Goal: Transaction & Acquisition: Purchase product/service

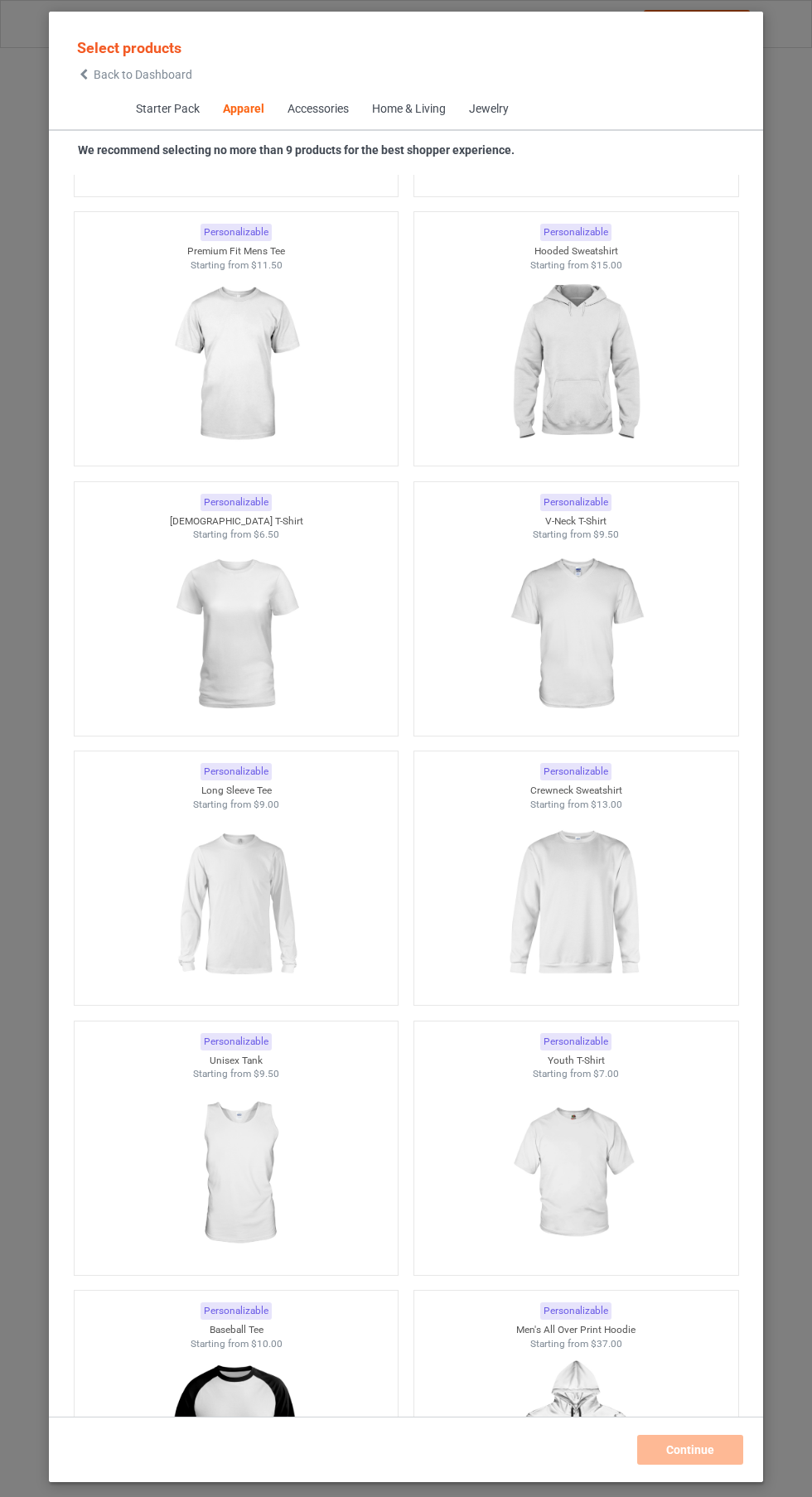
scroll to position [1433, 0]
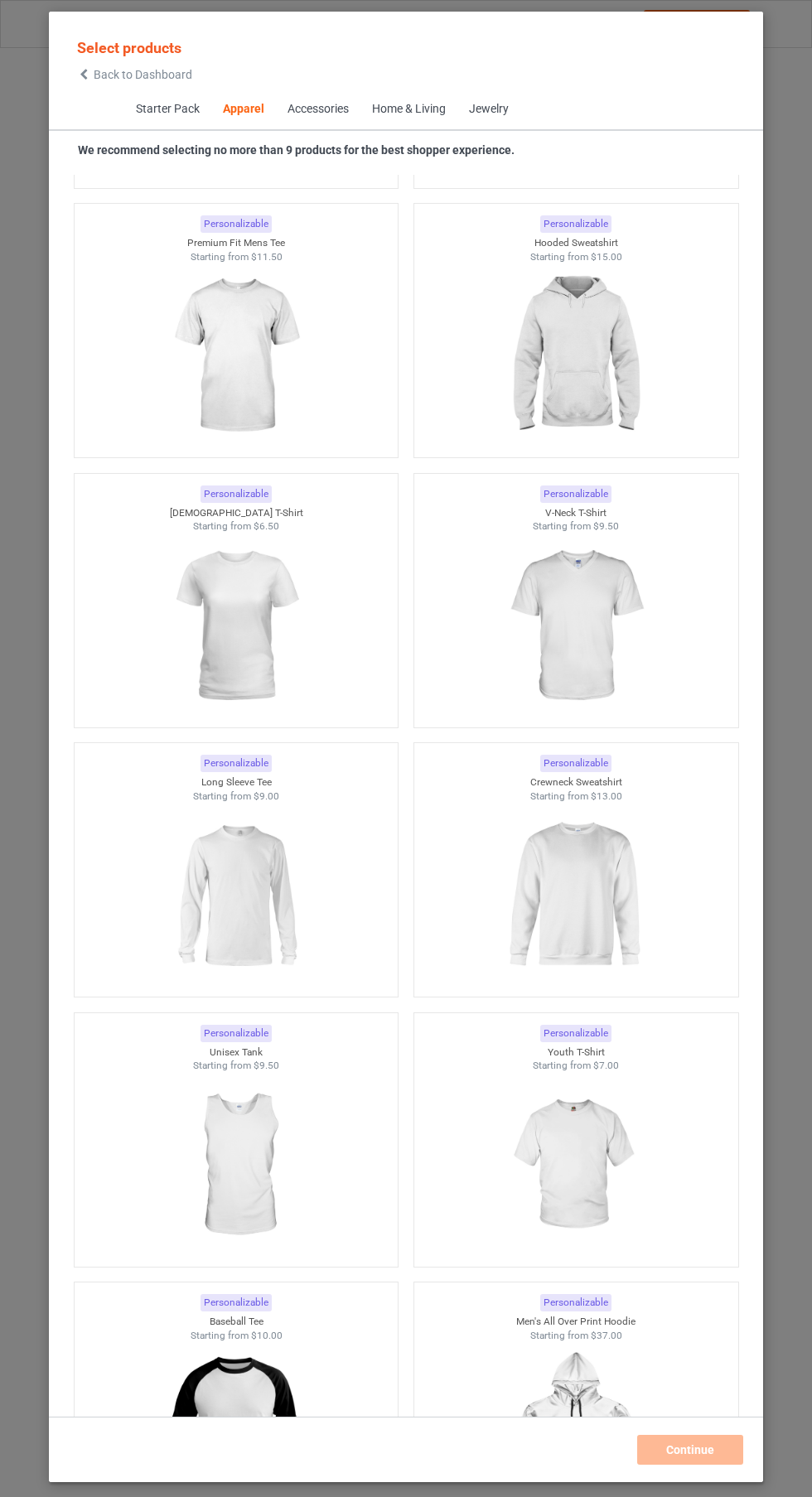
click at [599, 1208] on img at bounding box center [574, 1165] width 148 height 185
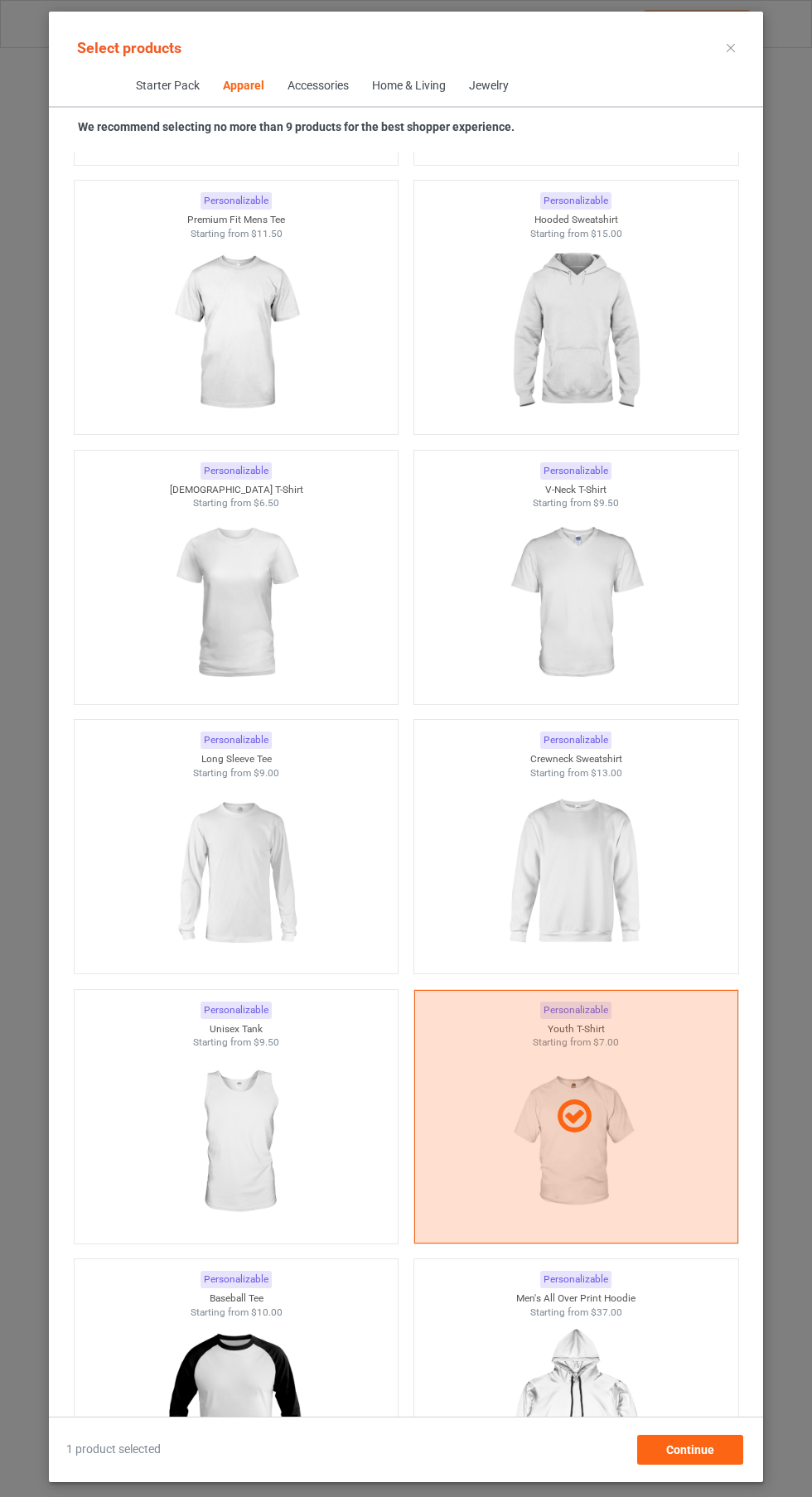
click at [669, 604] on div at bounding box center [576, 603] width 324 height 185
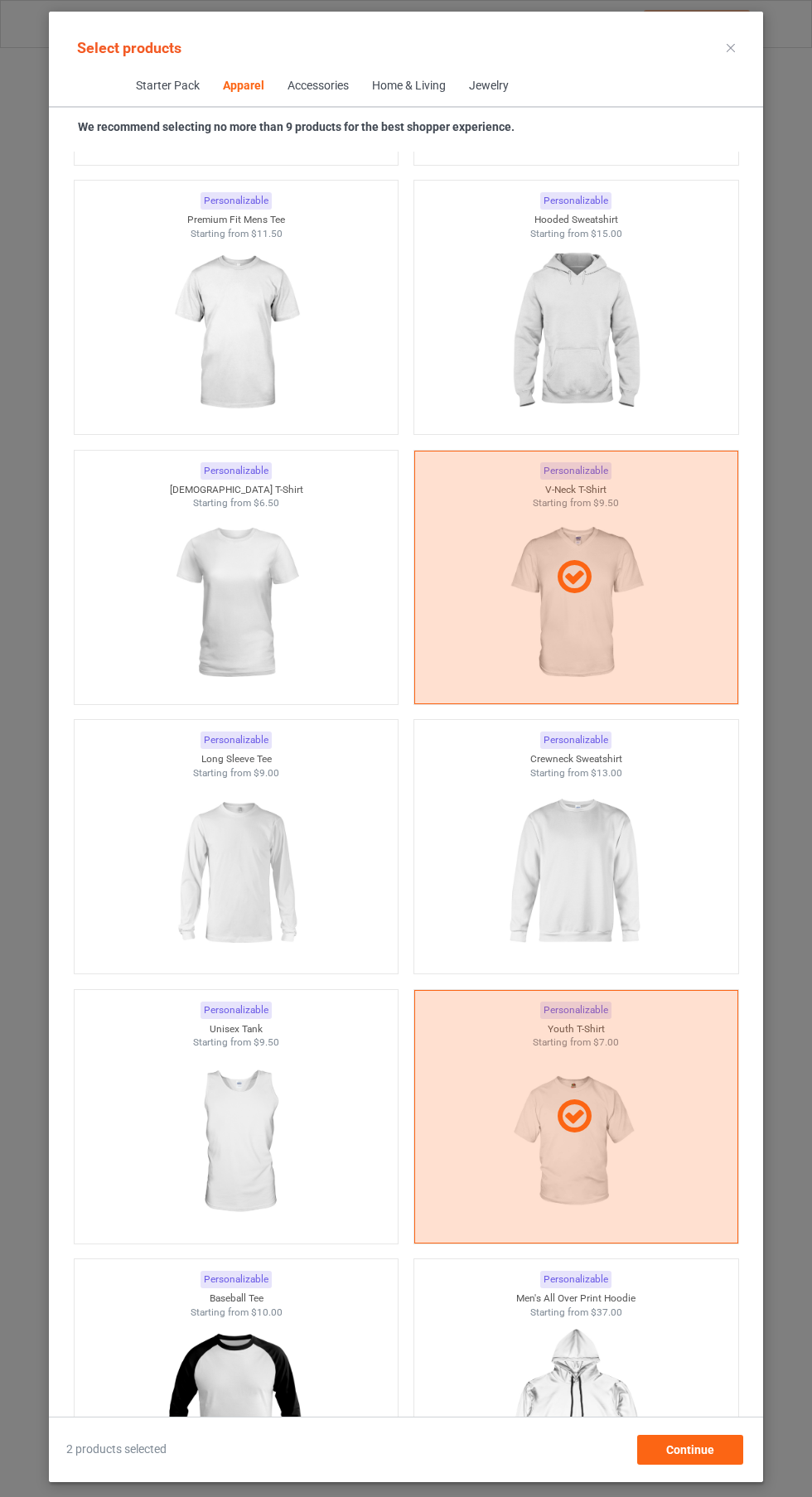
click at [618, 663] on div at bounding box center [576, 577] width 324 height 254
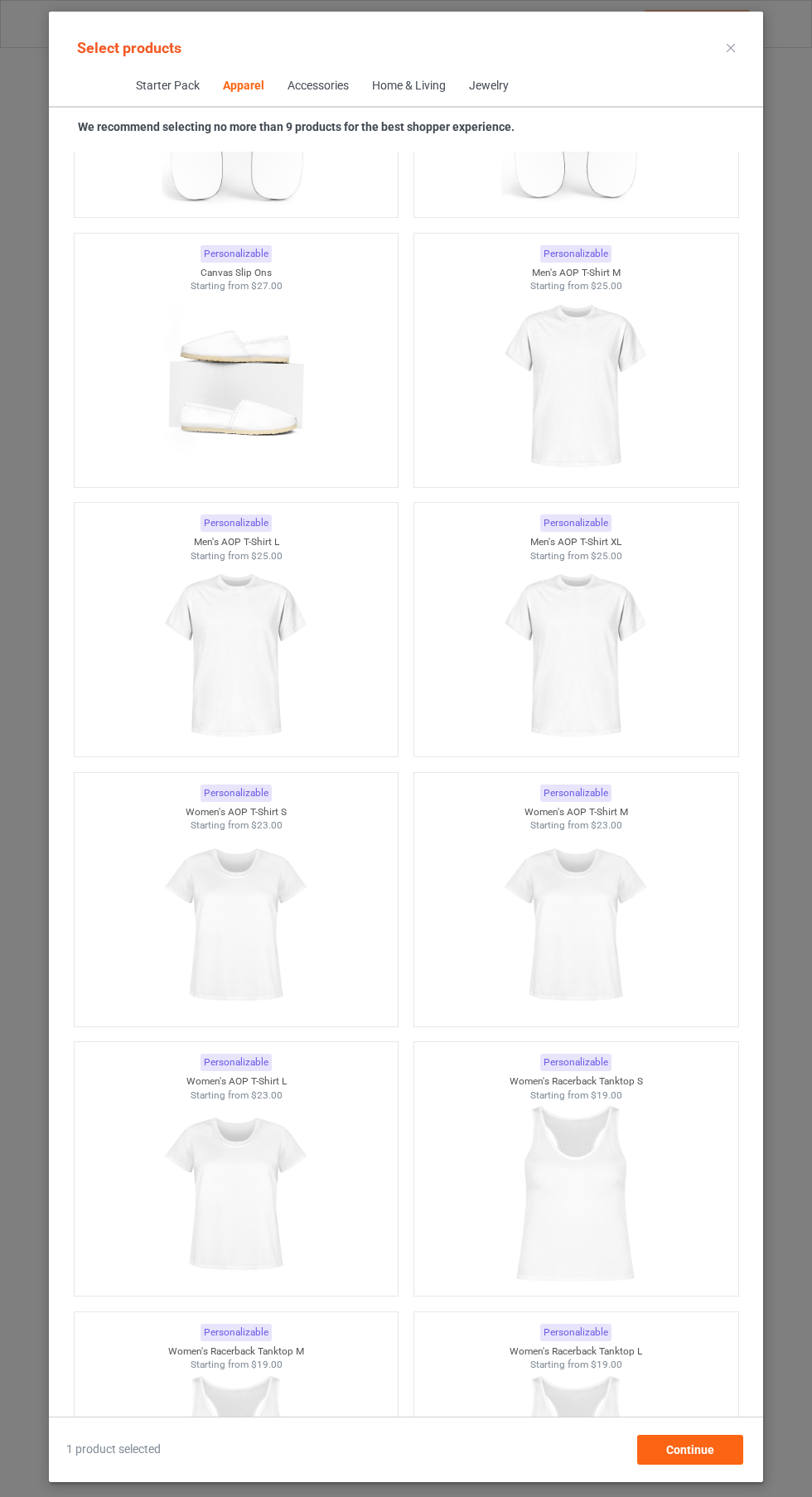
scroll to position [4897, 0]
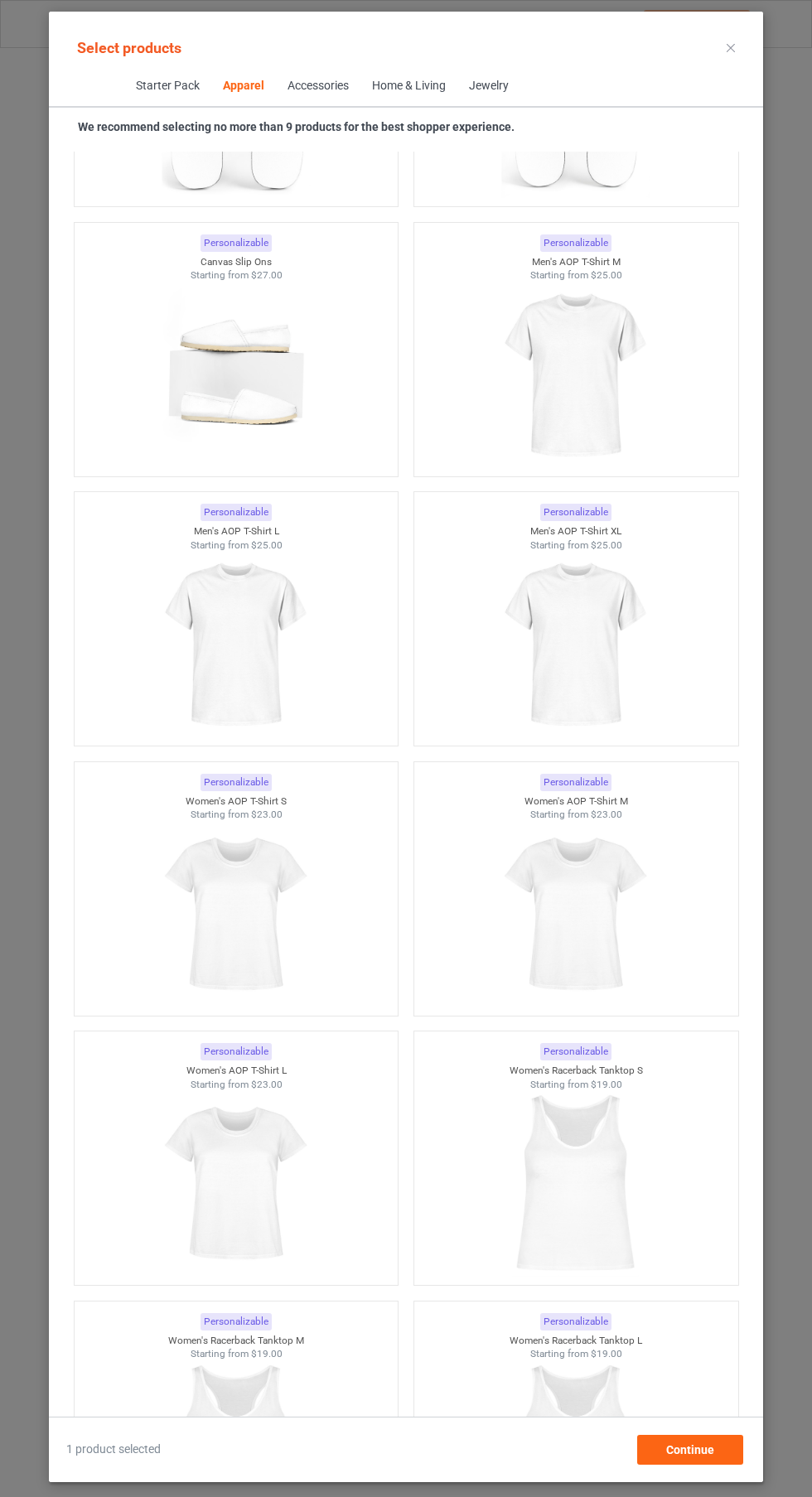
click at [188, 698] on img at bounding box center [235, 644] width 148 height 185
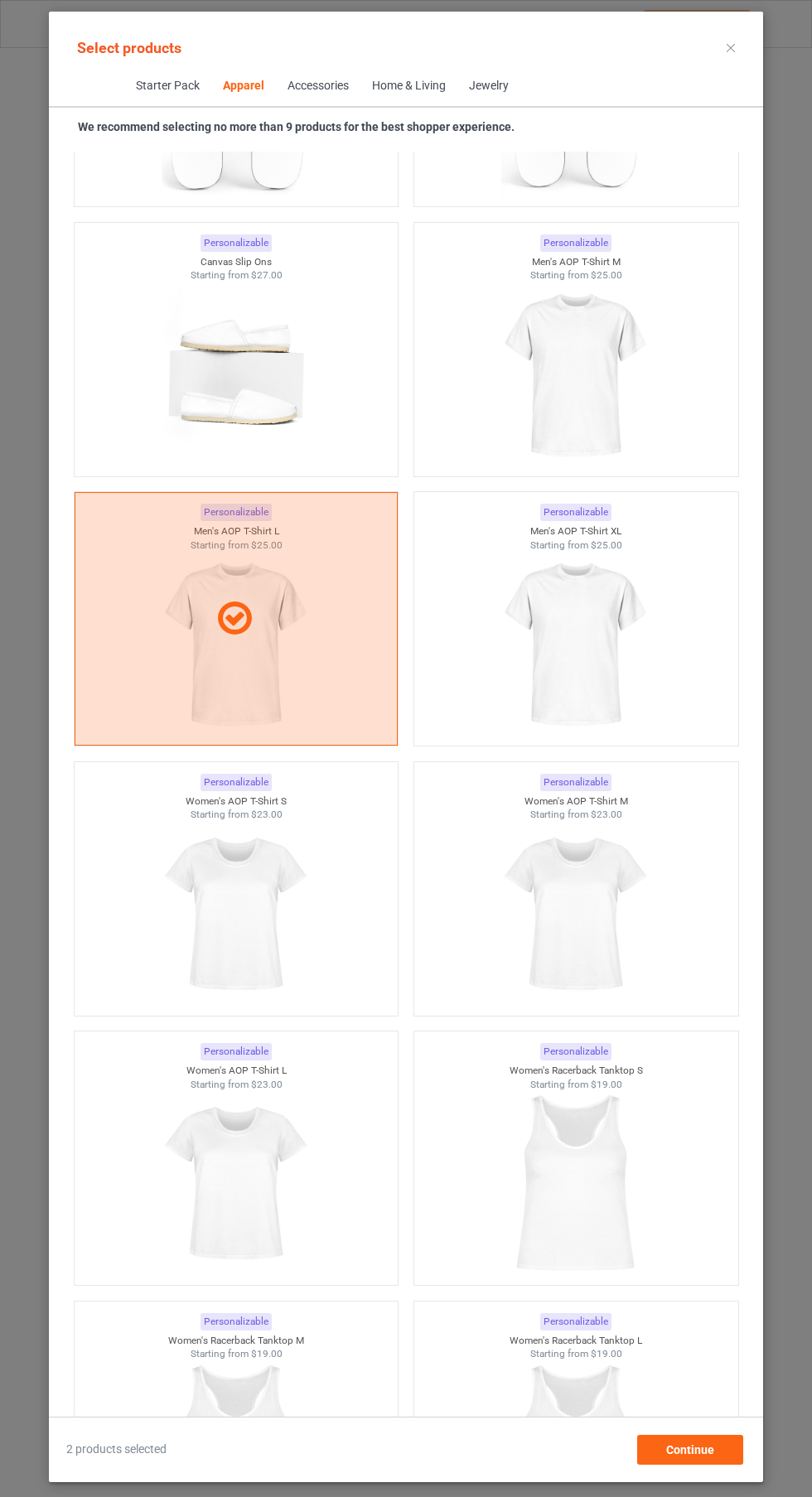
click at [189, 905] on img at bounding box center [235, 914] width 148 height 185
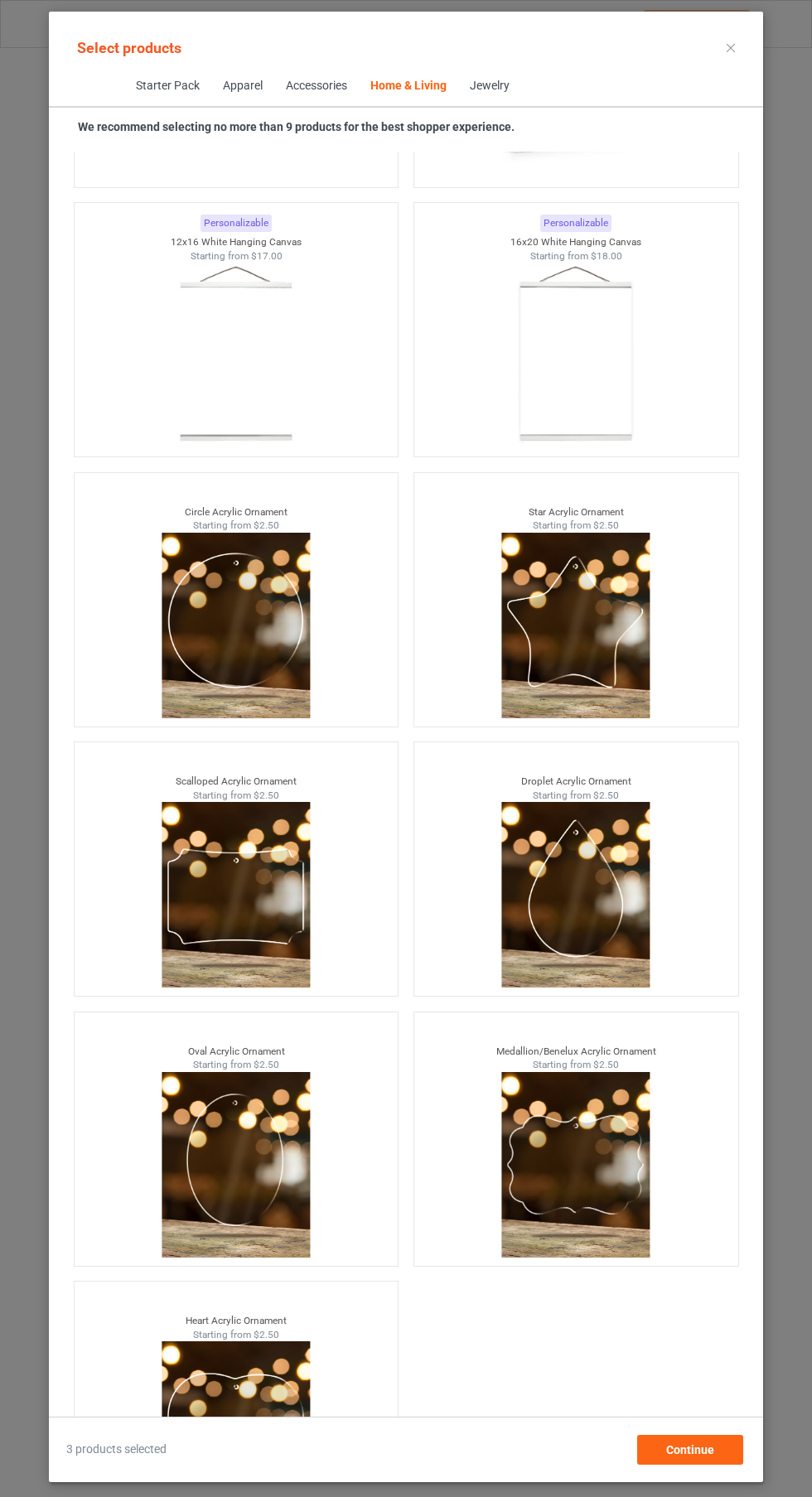
scroll to position [122, 0]
click at [693, 1453] on span "Continue" at bounding box center [690, 1450] width 48 height 14
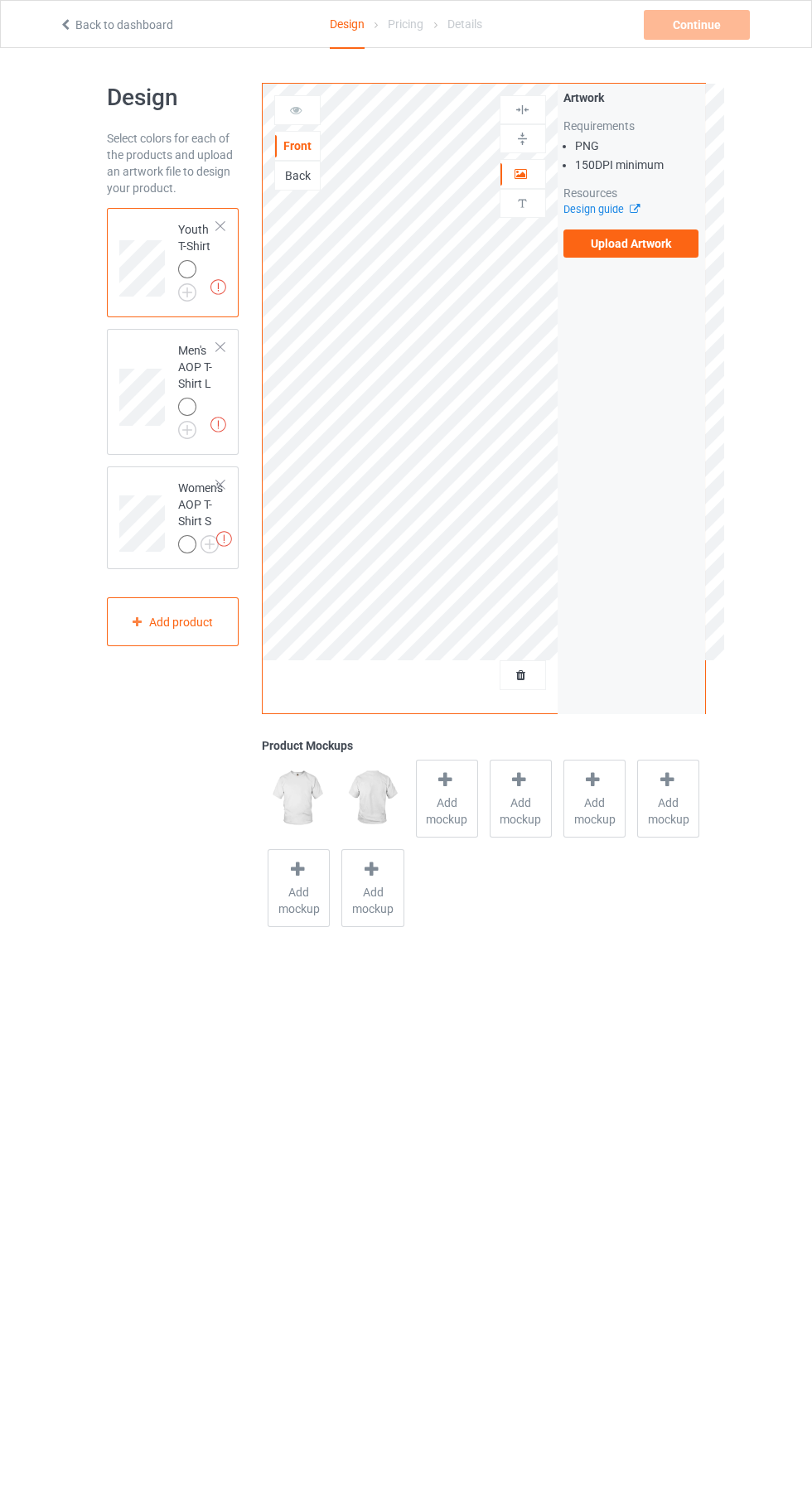
click at [646, 243] on label "Upload Artwork" at bounding box center [631, 243] width 136 height 28
click at [0, 0] on input "Upload Artwork" at bounding box center [0, 0] width 0 height 0
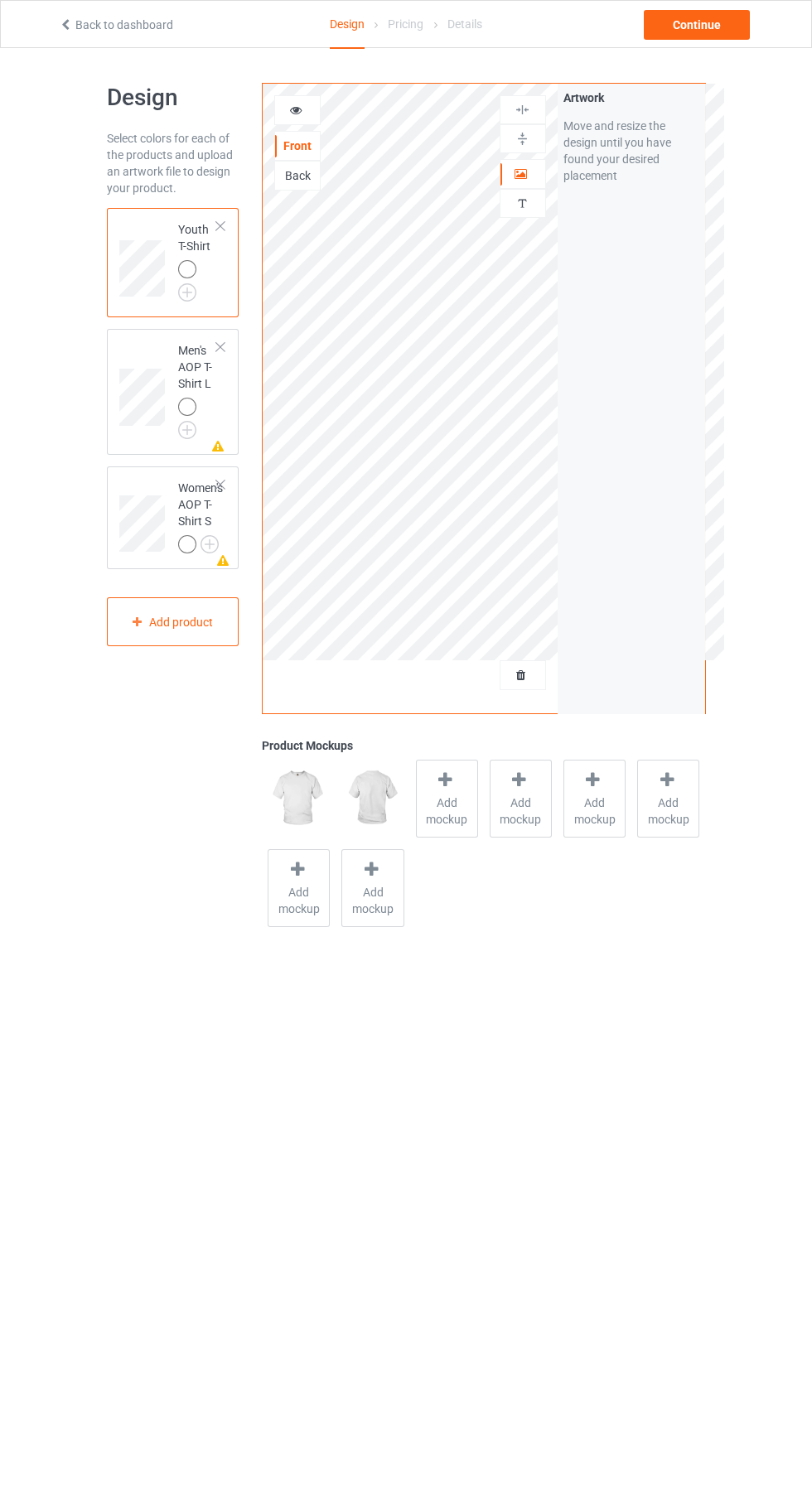
click at [0, 0] on img at bounding box center [0, 0] width 0 height 0
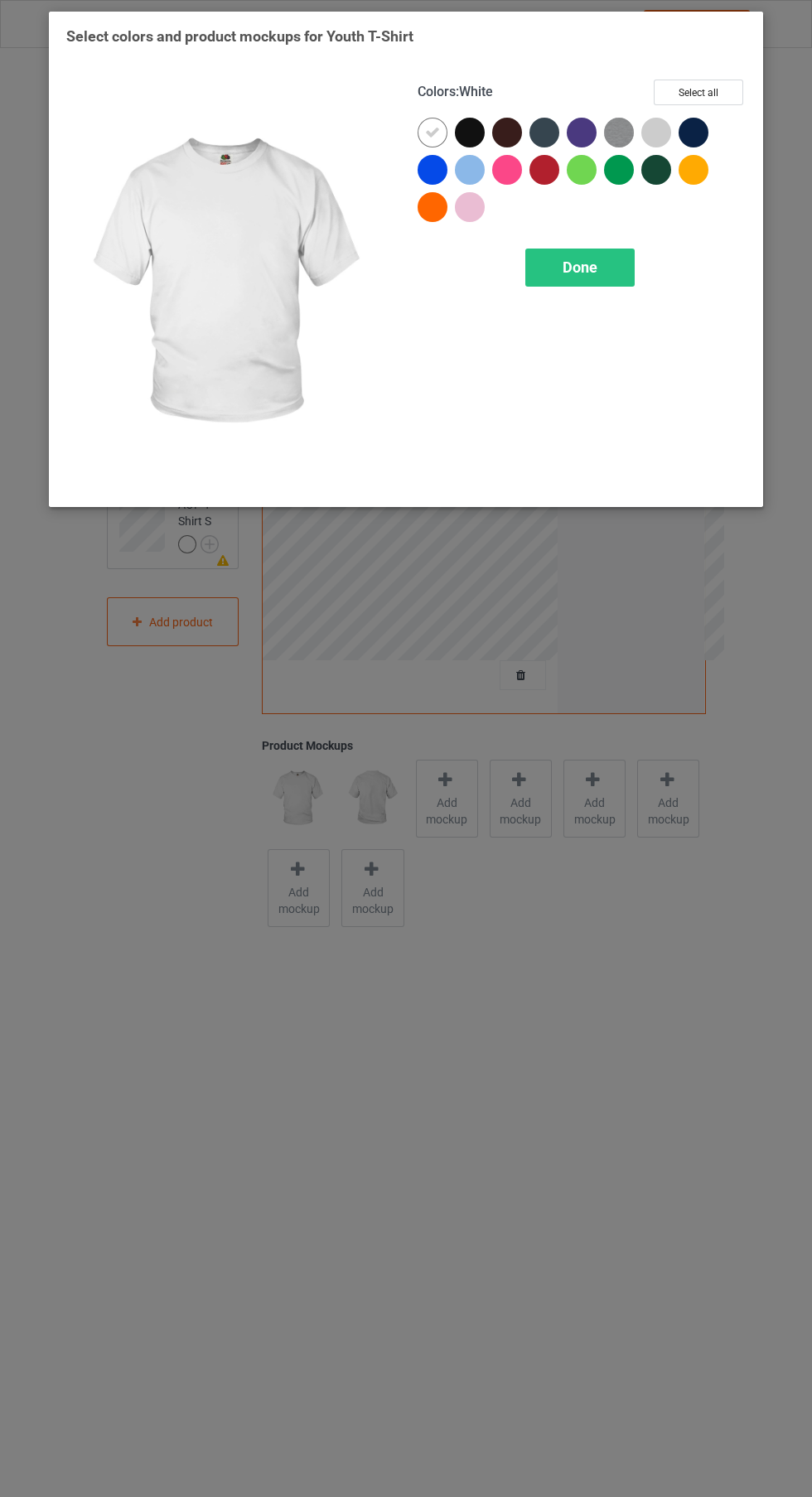
click at [474, 133] on div at bounding box center [469, 132] width 29 height 29
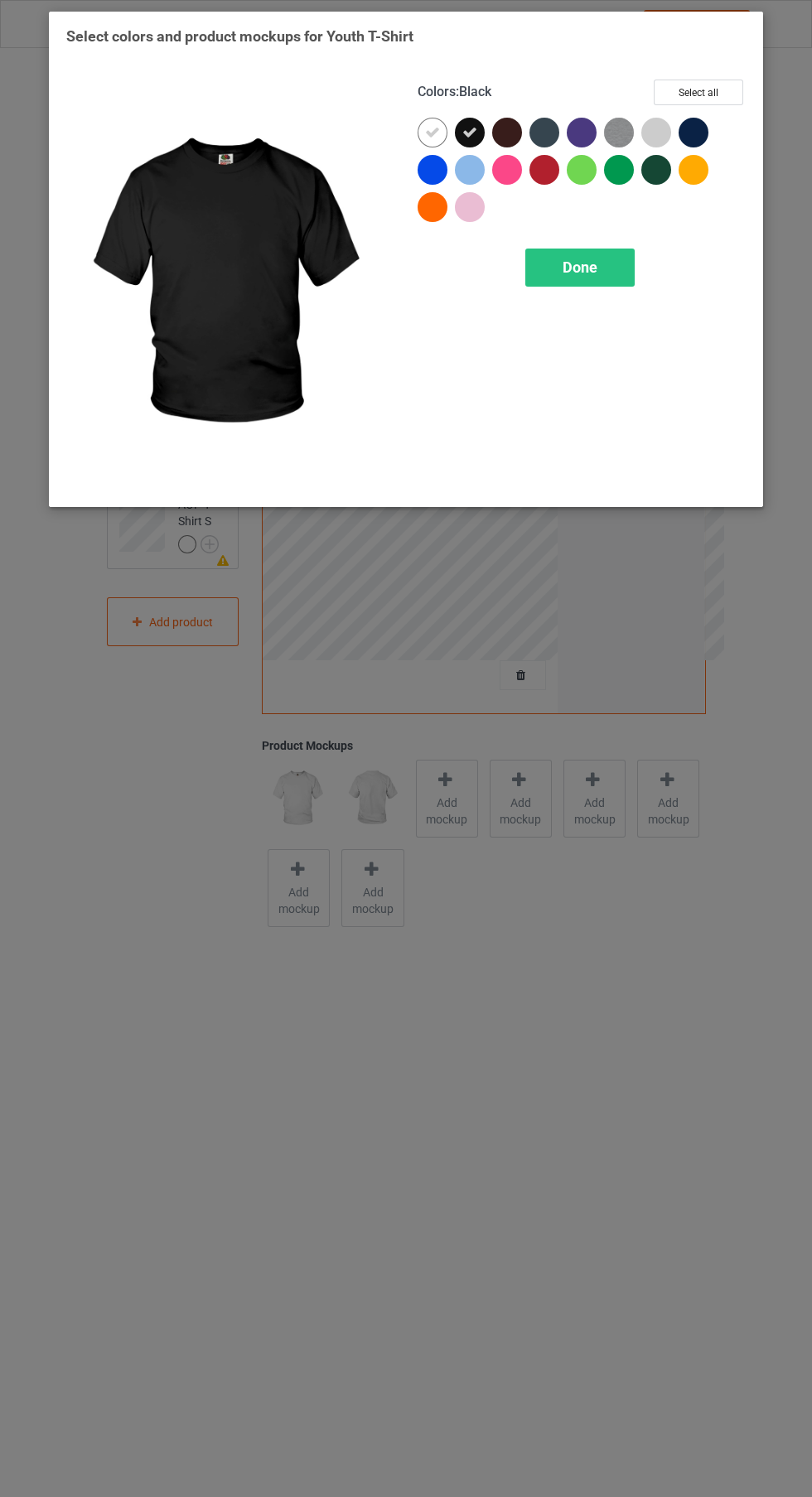
click at [578, 266] on span "Done" at bounding box center [580, 267] width 35 height 18
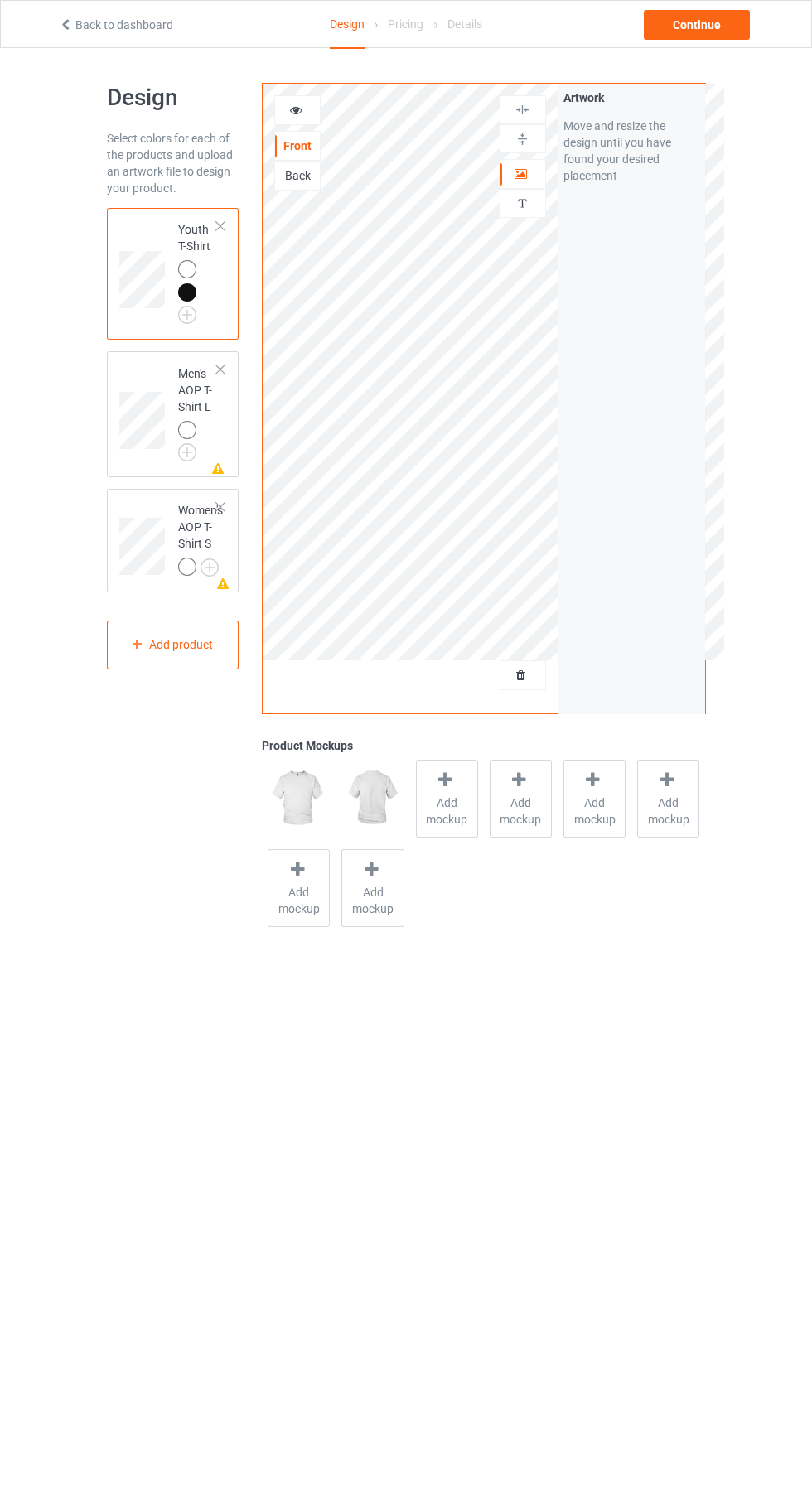
click at [186, 269] on div at bounding box center [187, 268] width 19 height 19
click at [220, 369] on div at bounding box center [220, 369] width 12 height 12
click at [186, 292] on div at bounding box center [187, 292] width 19 height 19
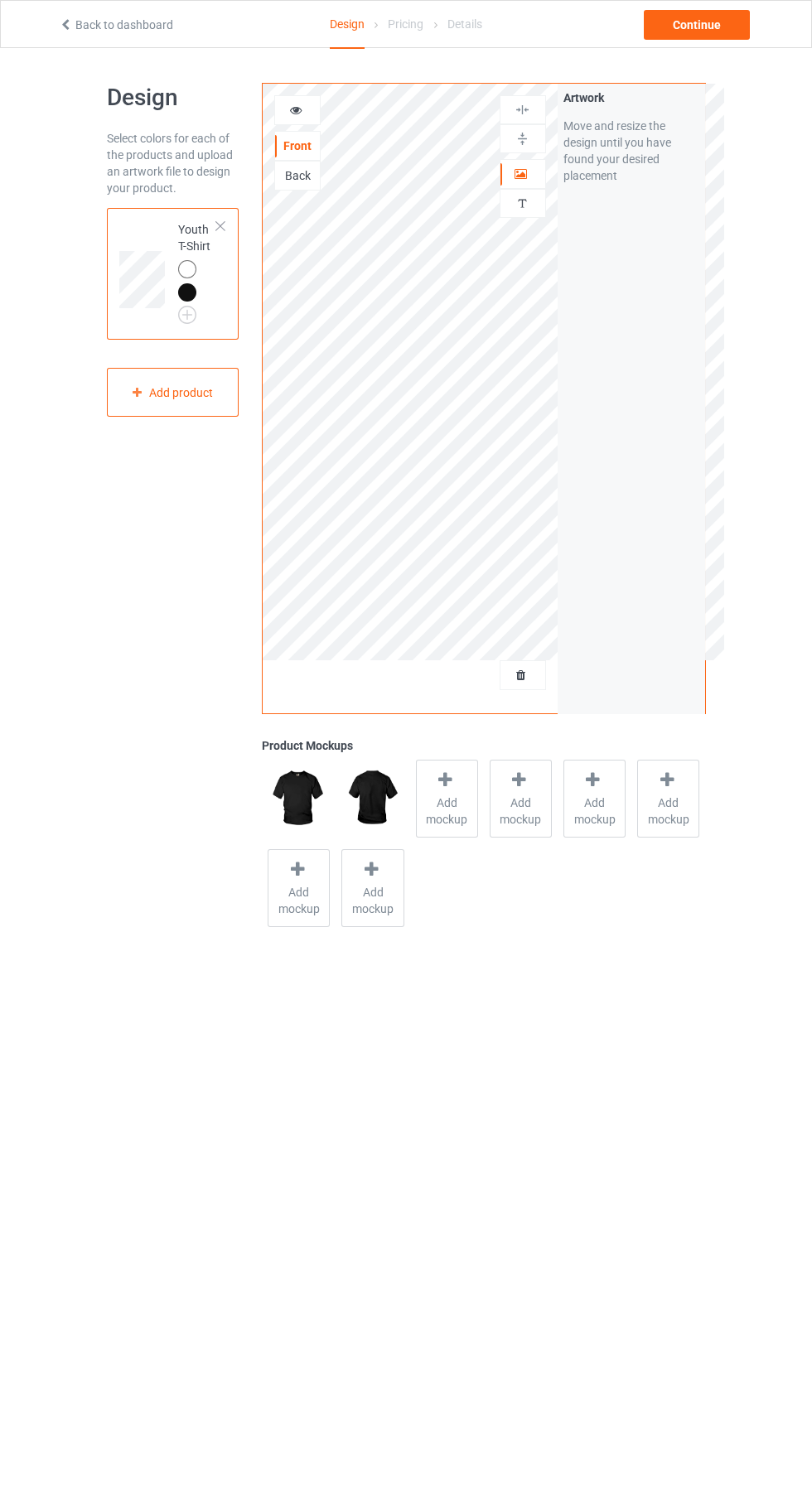
click at [292, 797] on img at bounding box center [298, 797] width 62 height 77
click at [462, 820] on span "Add mockup" at bounding box center [447, 811] width 61 height 33
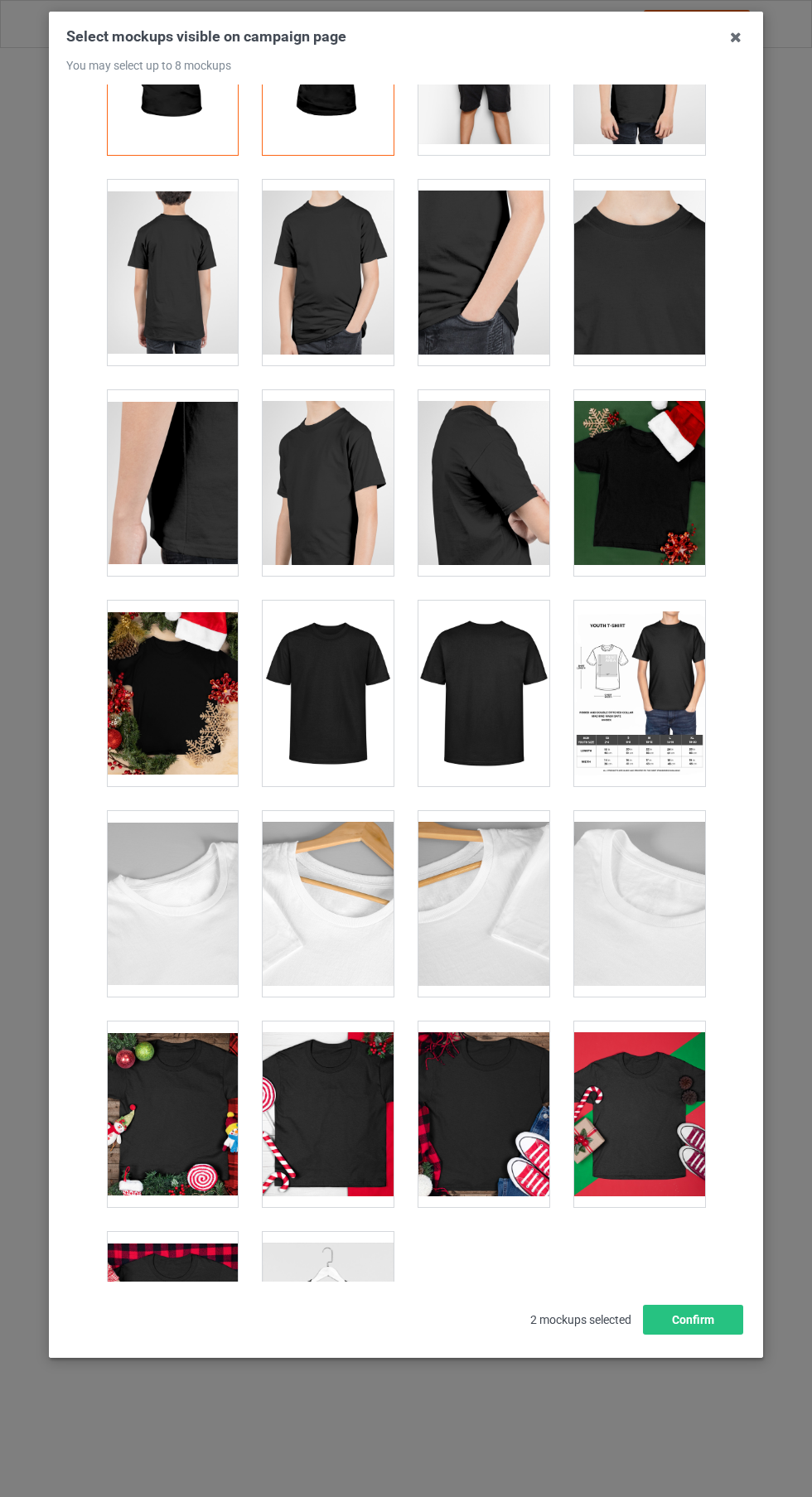
scroll to position [174, 0]
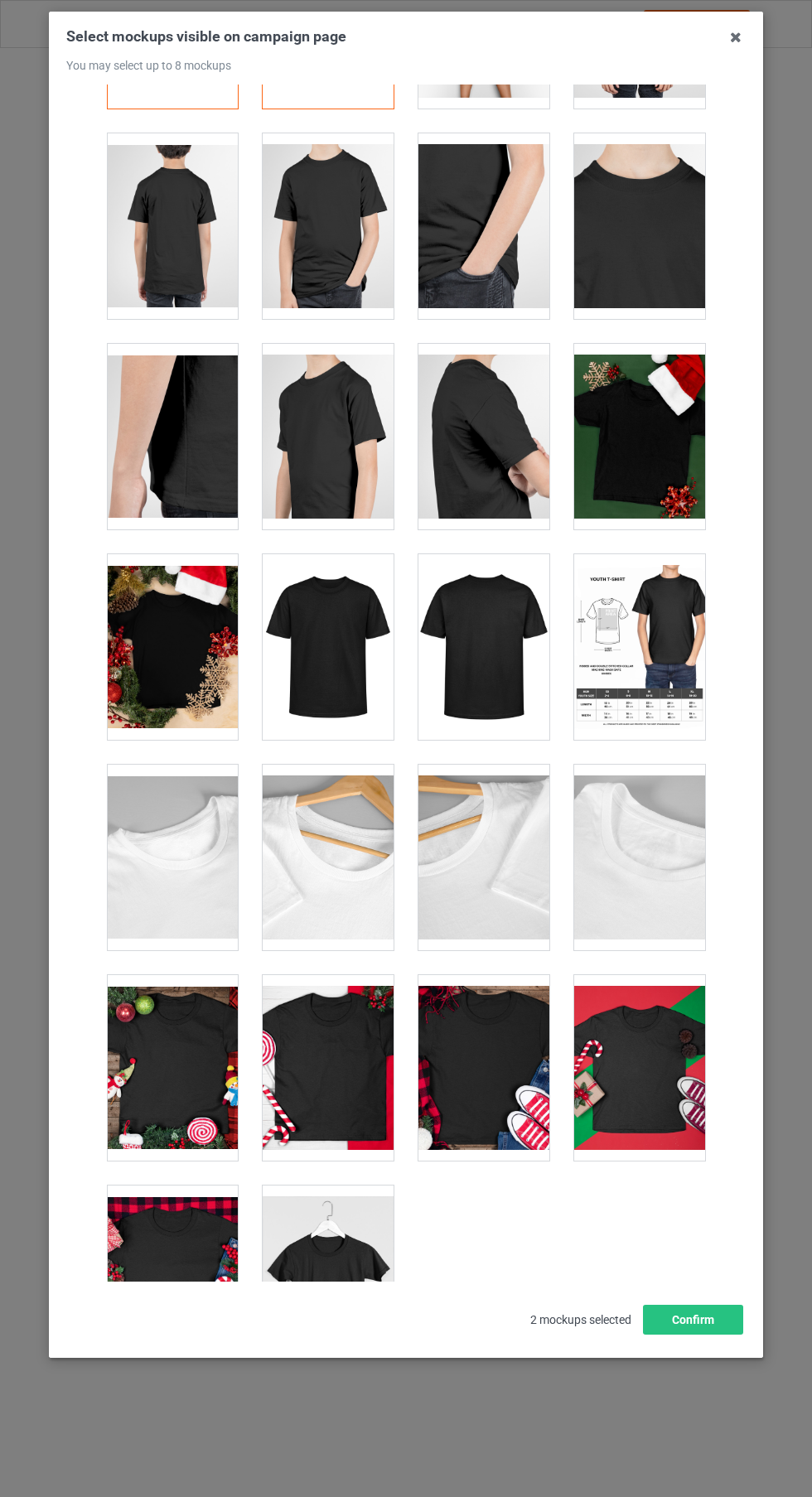
click at [348, 1259] on div at bounding box center [328, 1278] width 131 height 185
click at [722, 1334] on button "Confirm" at bounding box center [693, 1320] width 100 height 29
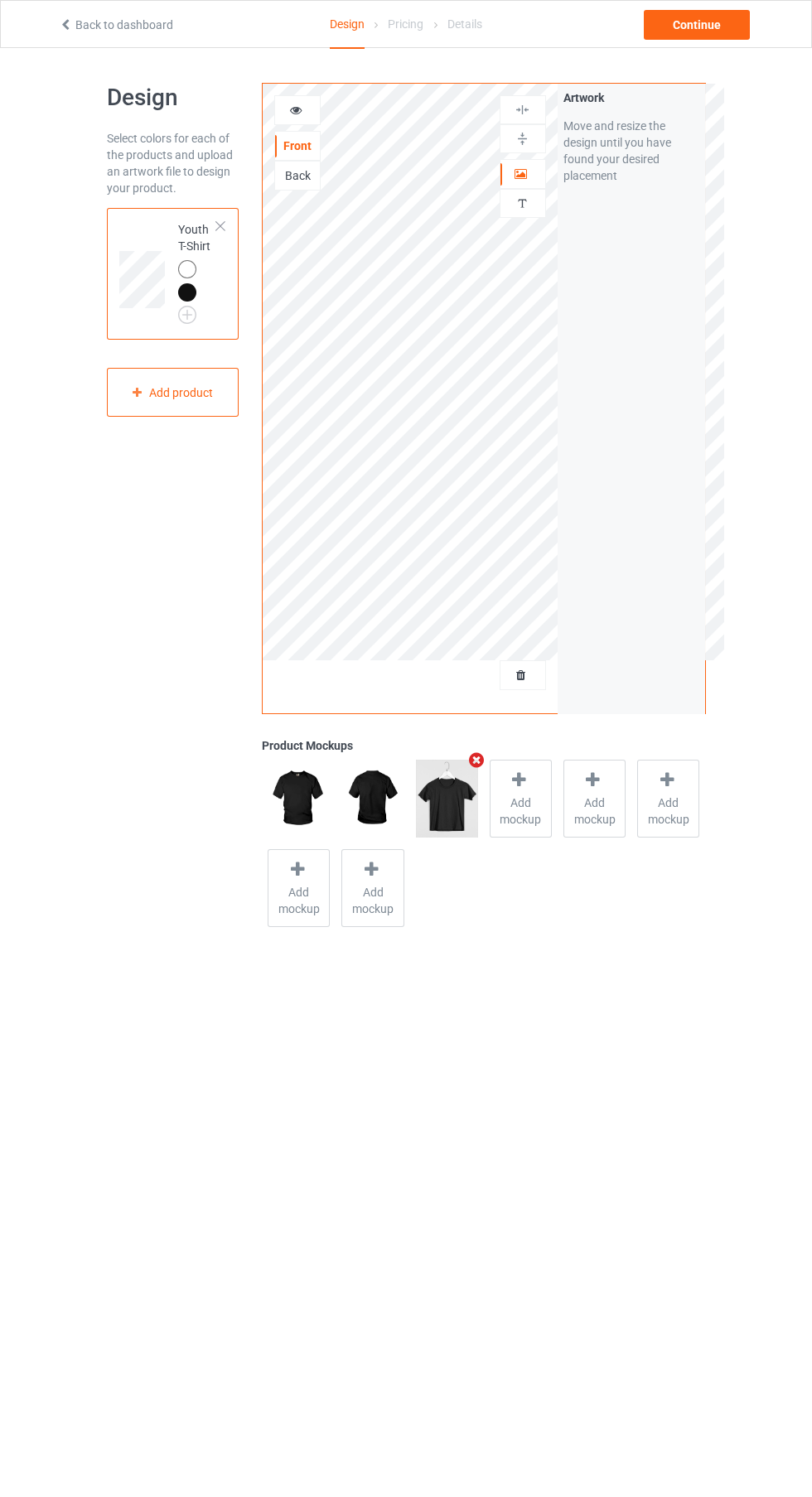
click at [189, 265] on div at bounding box center [187, 268] width 19 height 19
click at [308, 896] on span "Add mockup" at bounding box center [299, 900] width 61 height 33
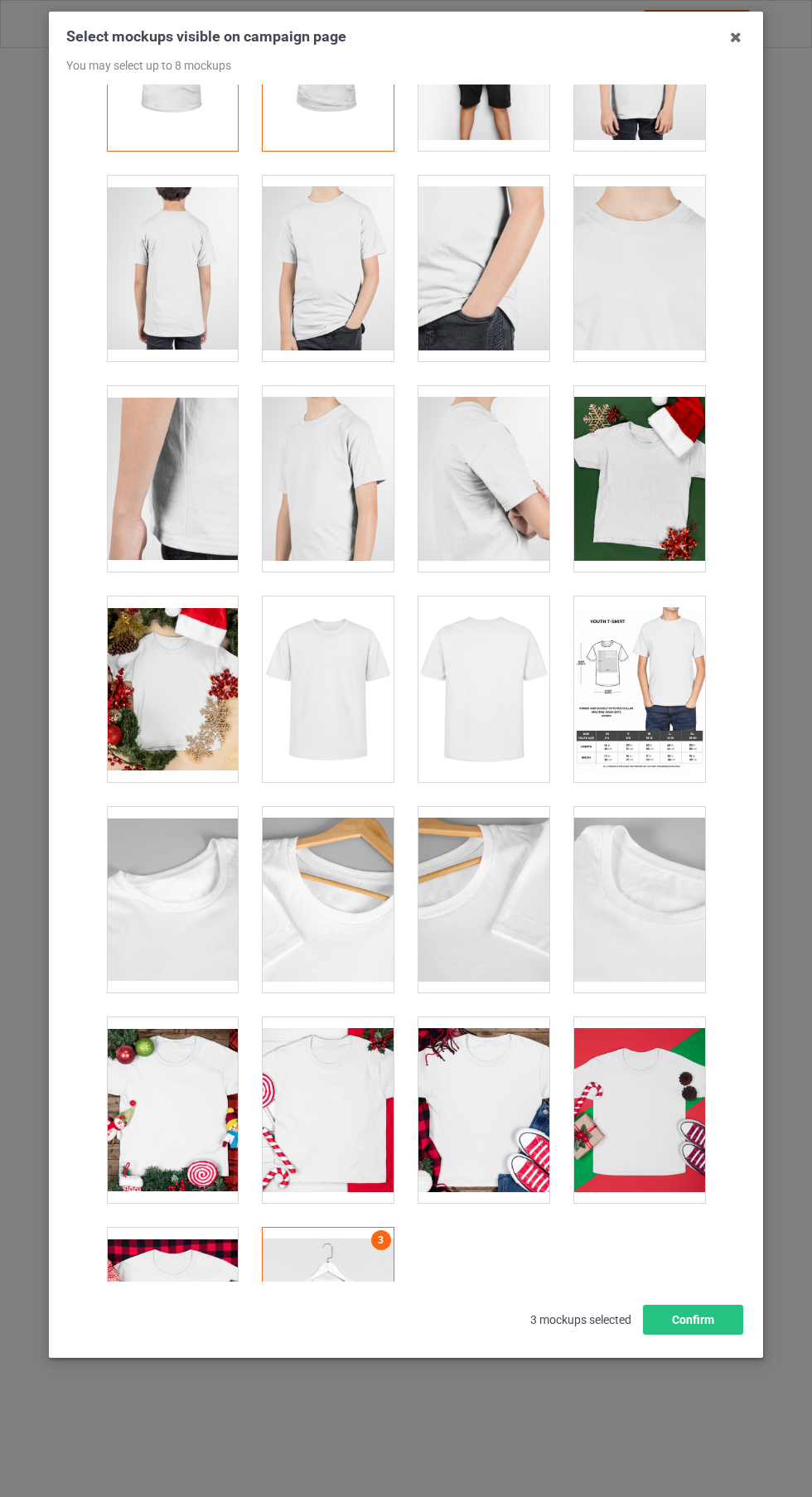
scroll to position [169, 0]
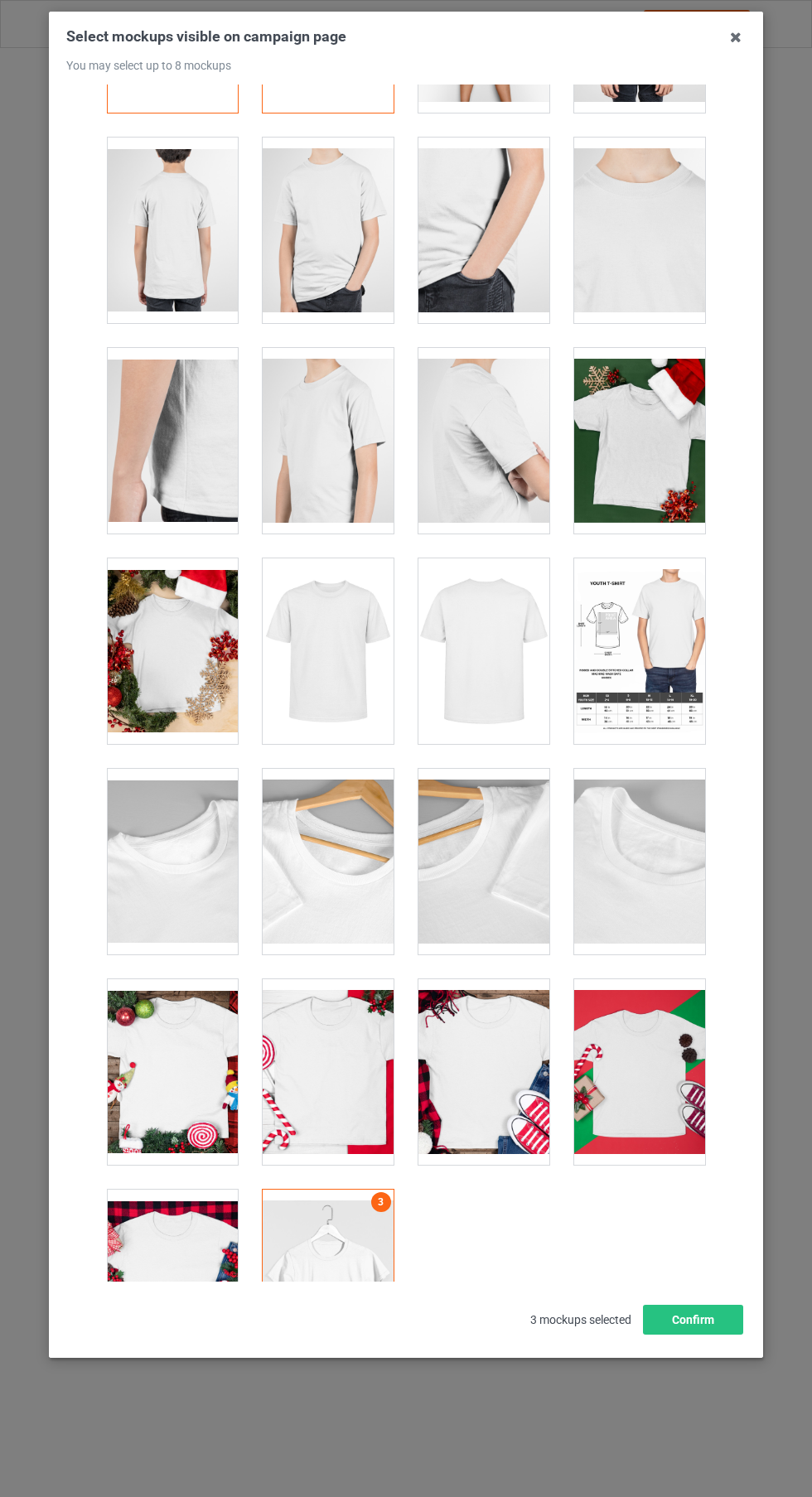
click at [174, 686] on div at bounding box center [172, 651] width 131 height 185
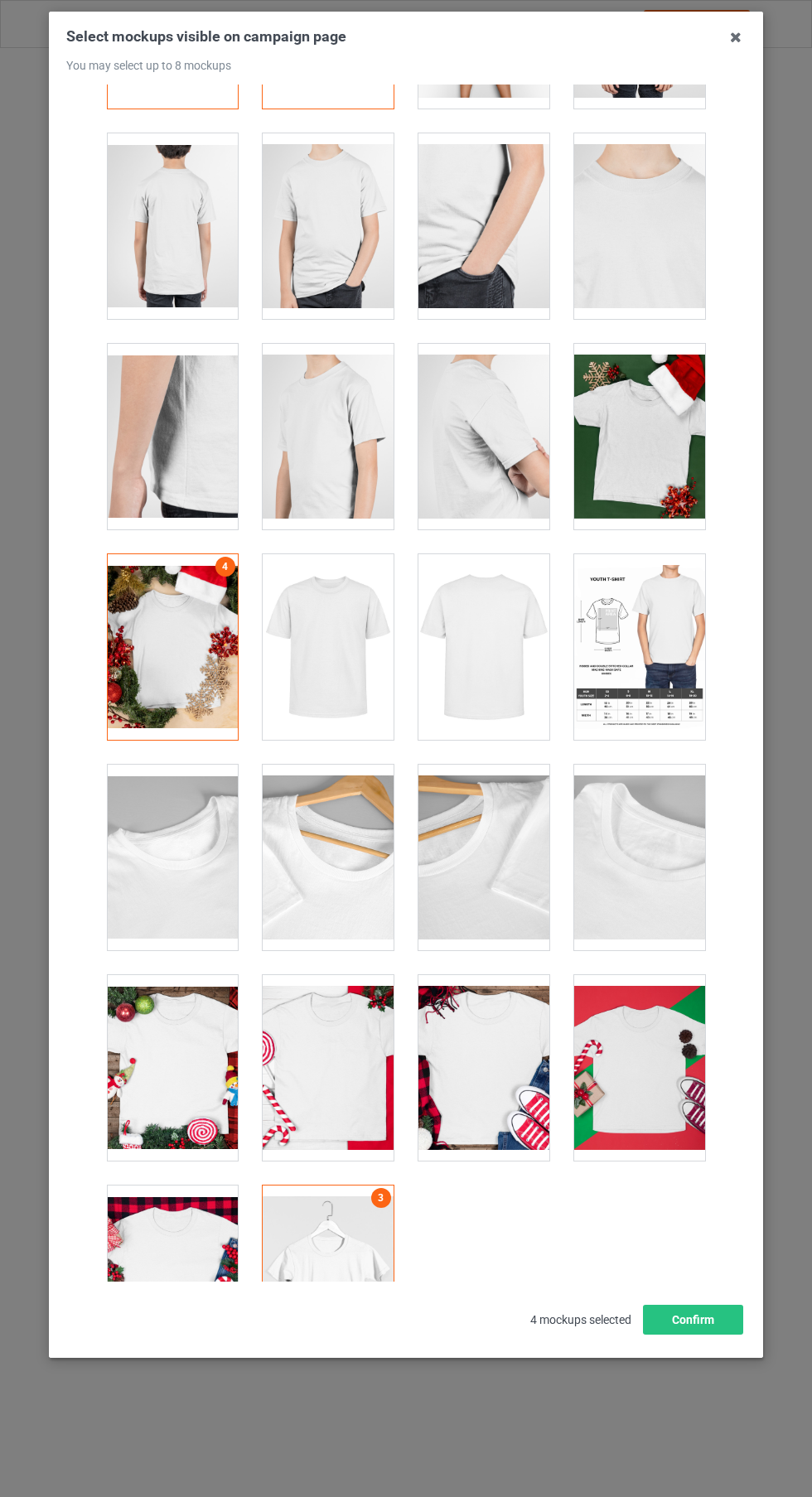
click at [376, 1091] on div at bounding box center [328, 1067] width 131 height 185
click at [332, 677] on div at bounding box center [328, 647] width 131 height 185
click at [723, 1334] on button "Confirm" at bounding box center [693, 1320] width 100 height 29
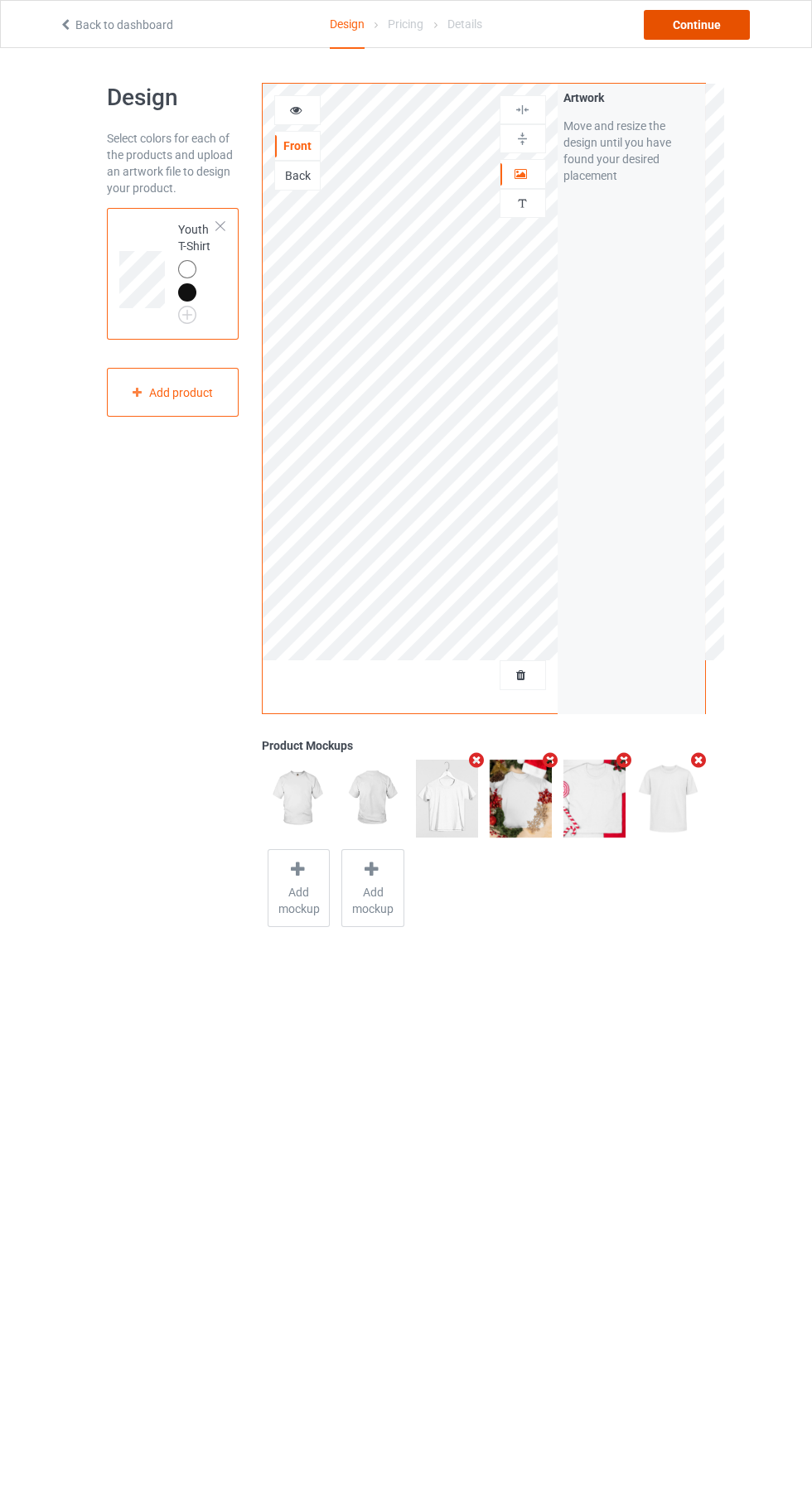
click at [691, 28] on div "Continue" at bounding box center [696, 24] width 106 height 29
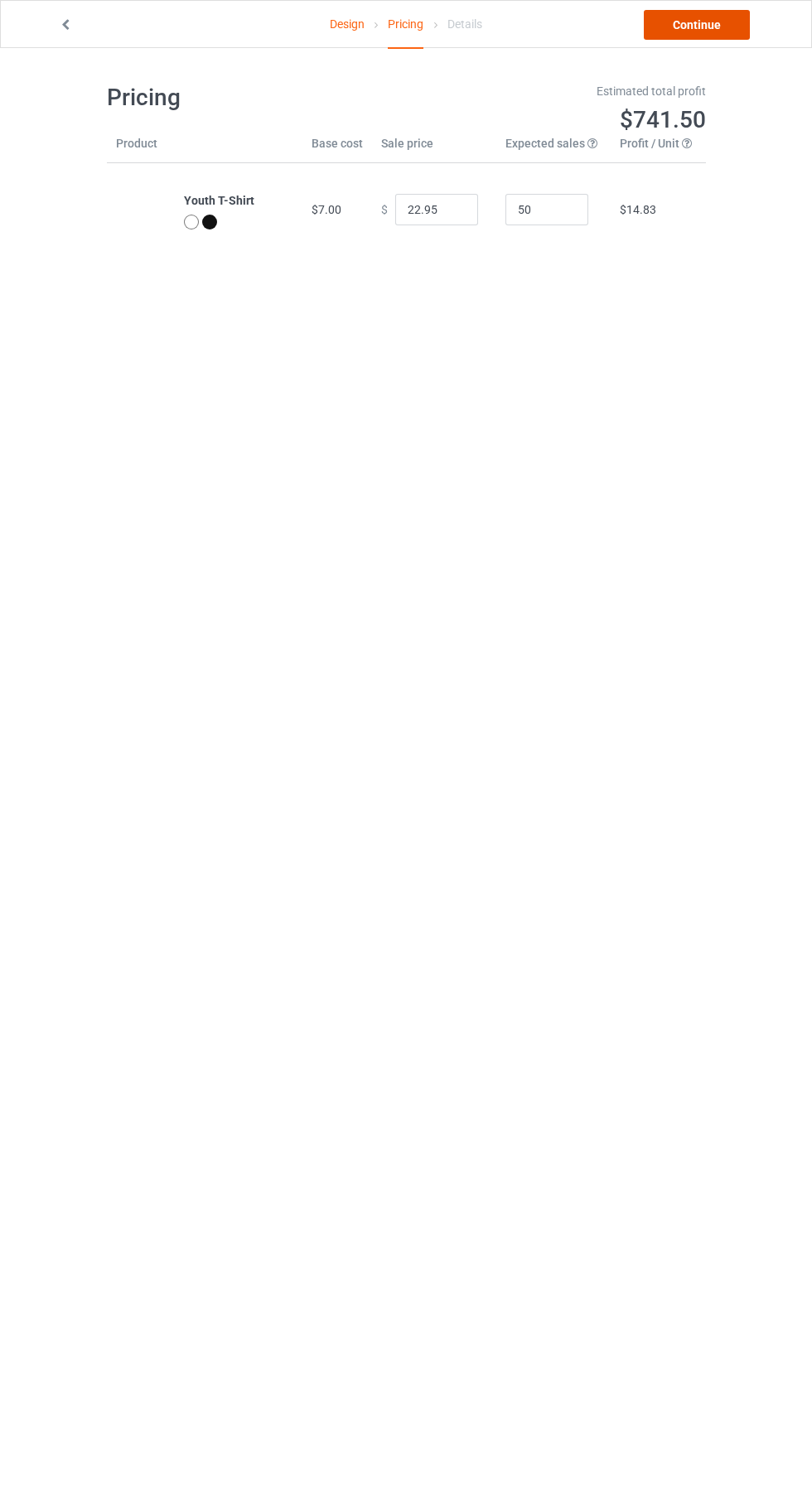
click at [693, 28] on link "Continue" at bounding box center [696, 24] width 106 height 29
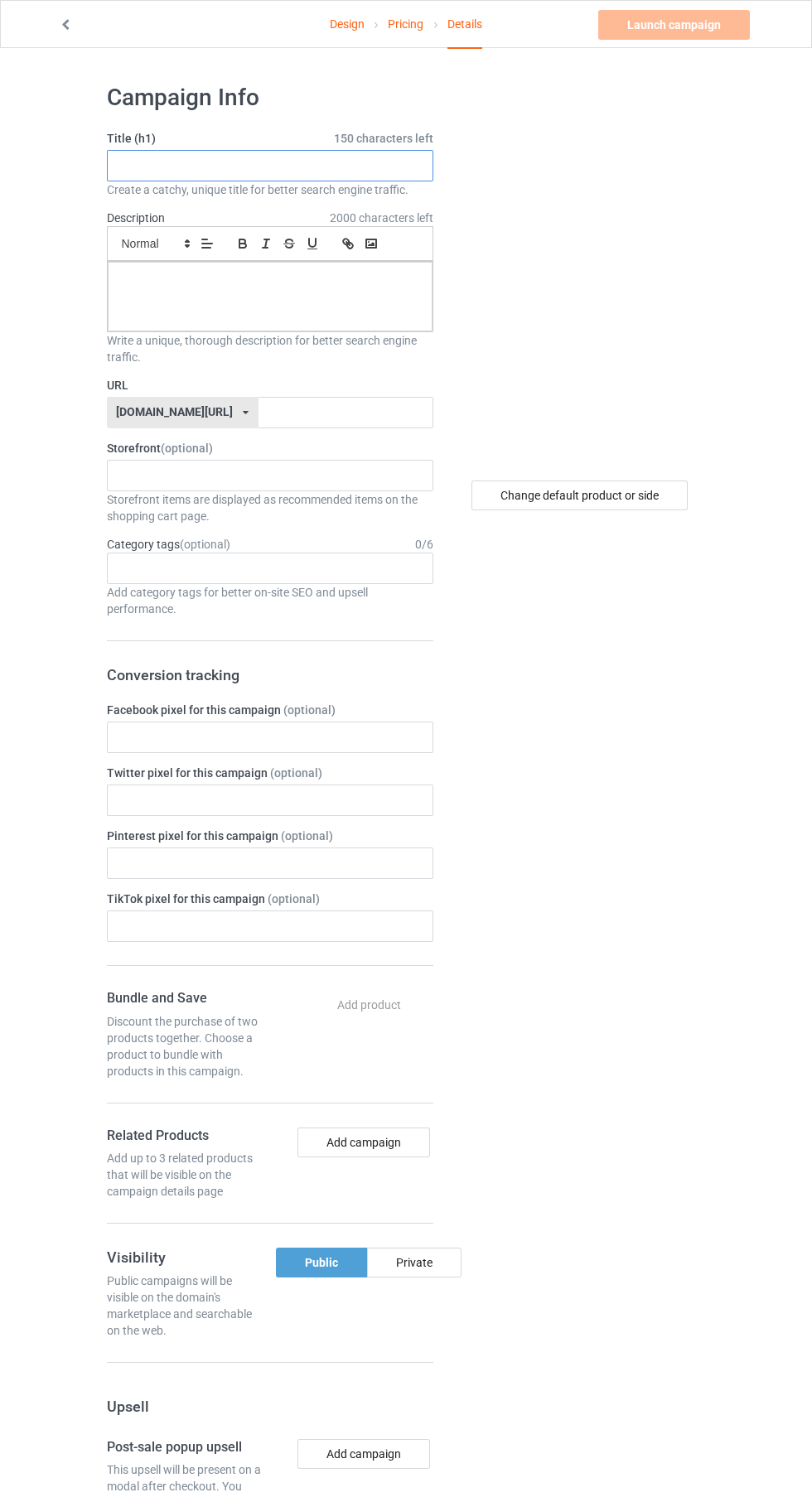
click at [138, 169] on input "text" at bounding box center [269, 166] width 326 height 31
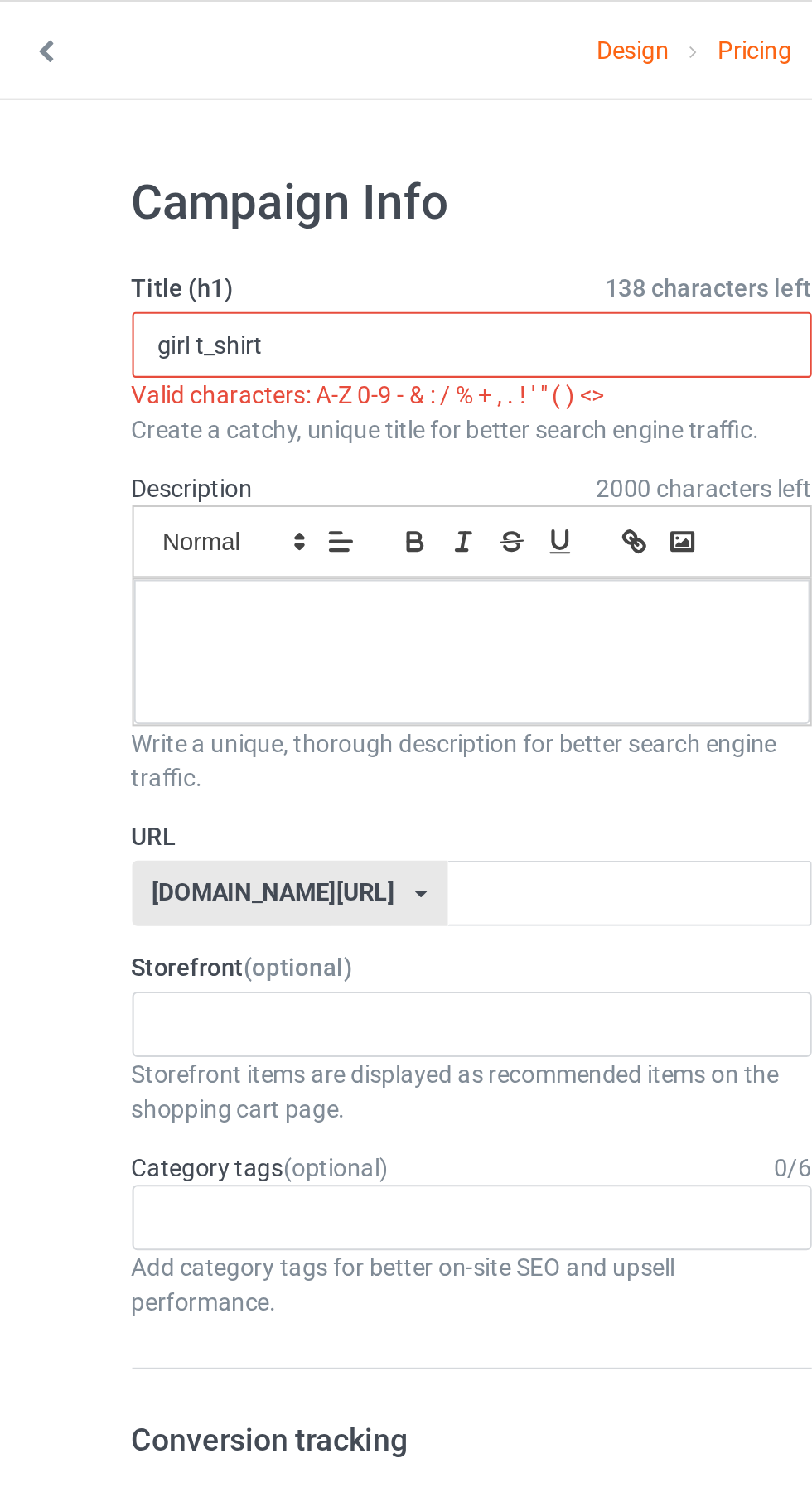
click at [146, 168] on input "girl t_shirt" at bounding box center [269, 166] width 326 height 31
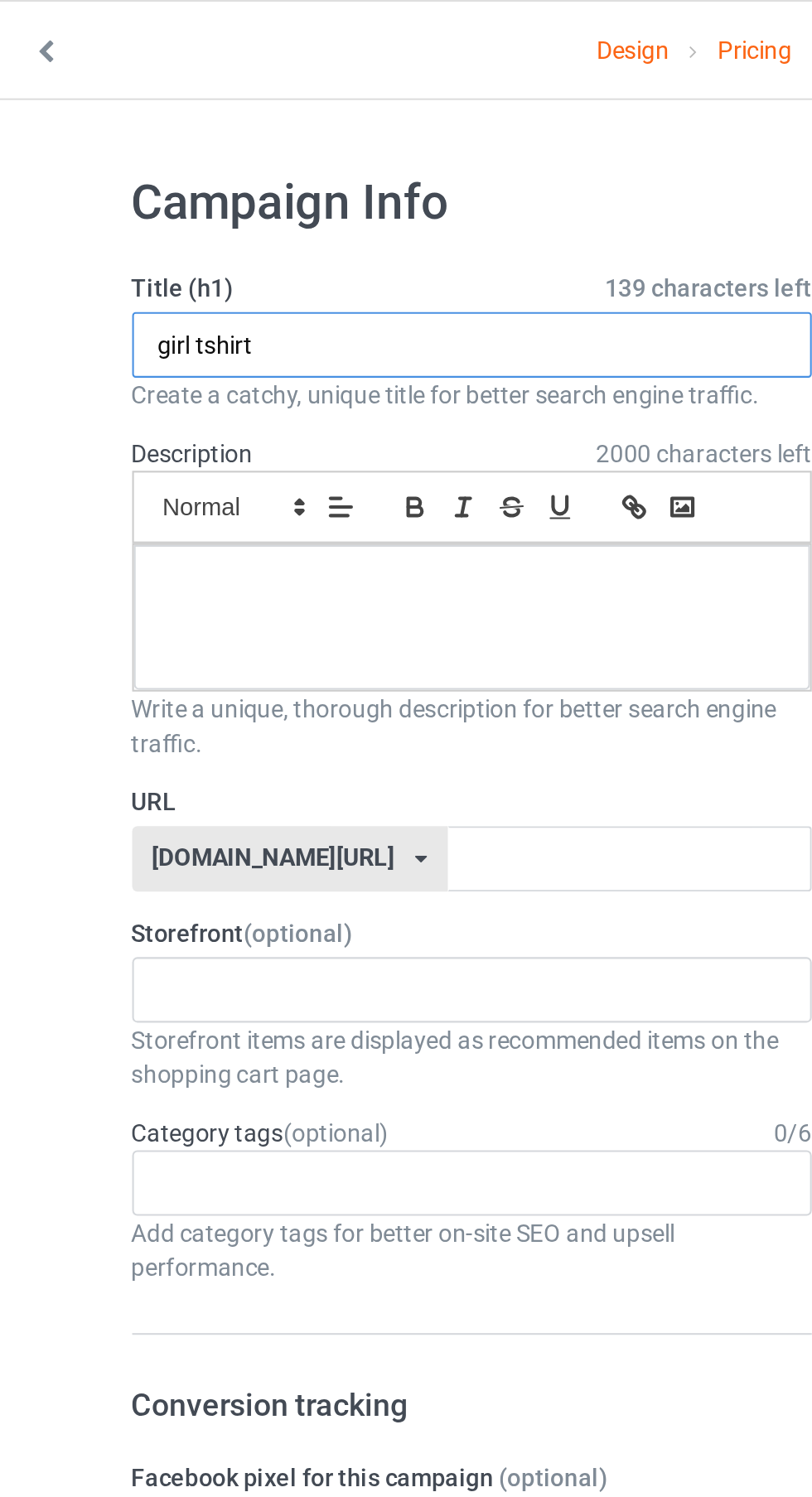
type input "girl tshirt"
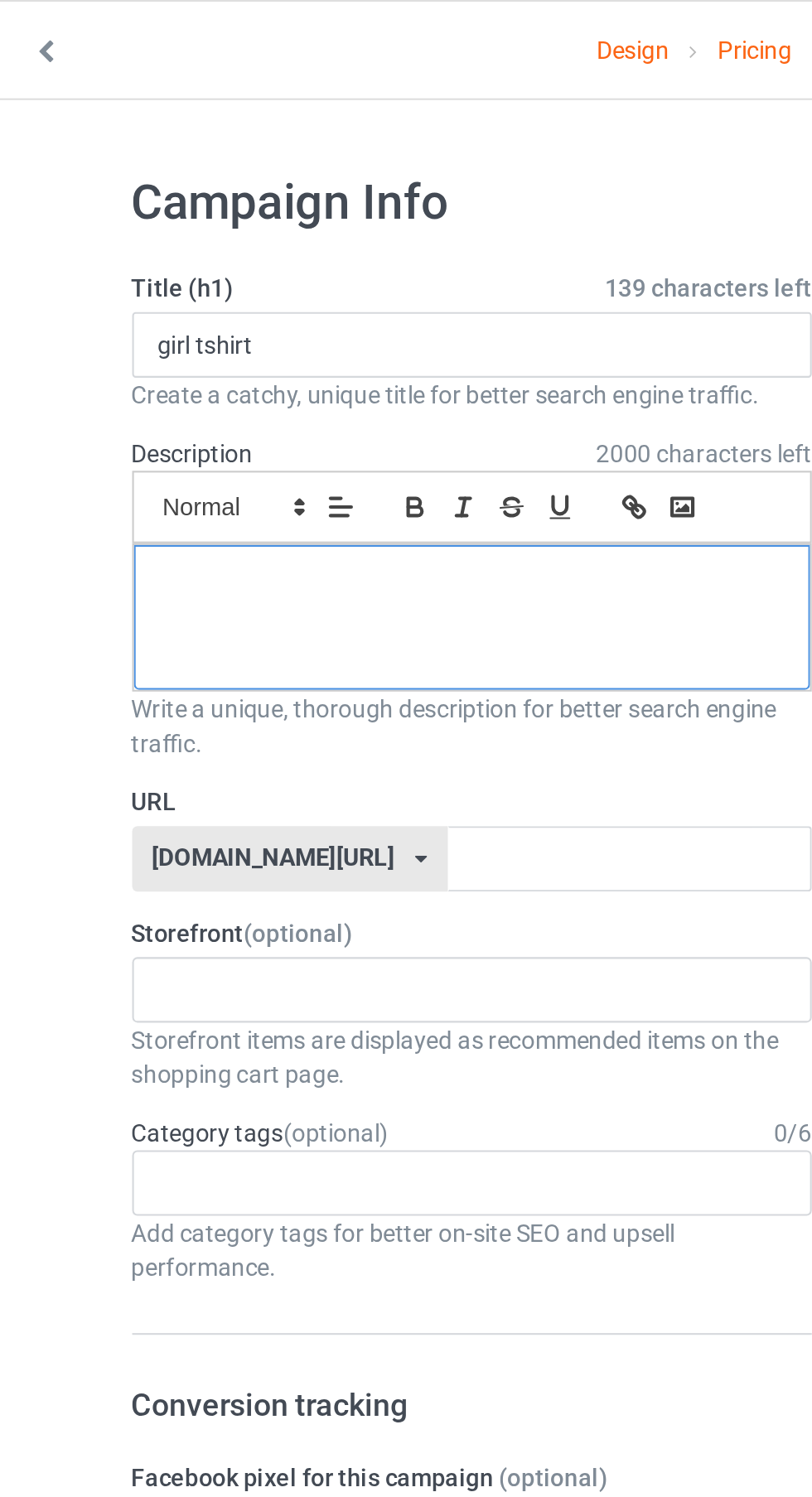
click at [138, 288] on div at bounding box center [269, 296] width 324 height 70
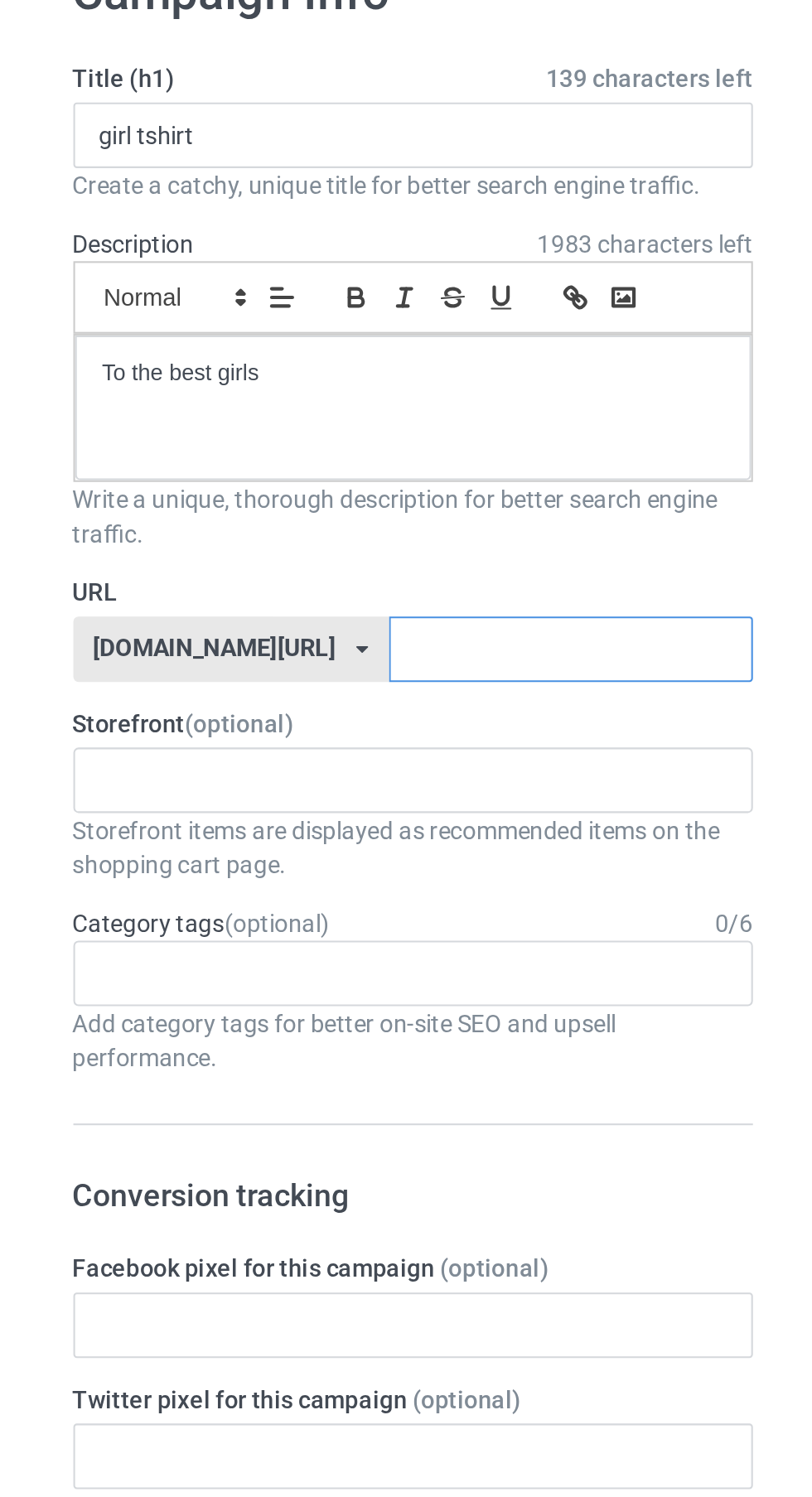
click at [261, 410] on input "text" at bounding box center [346, 412] width 174 height 31
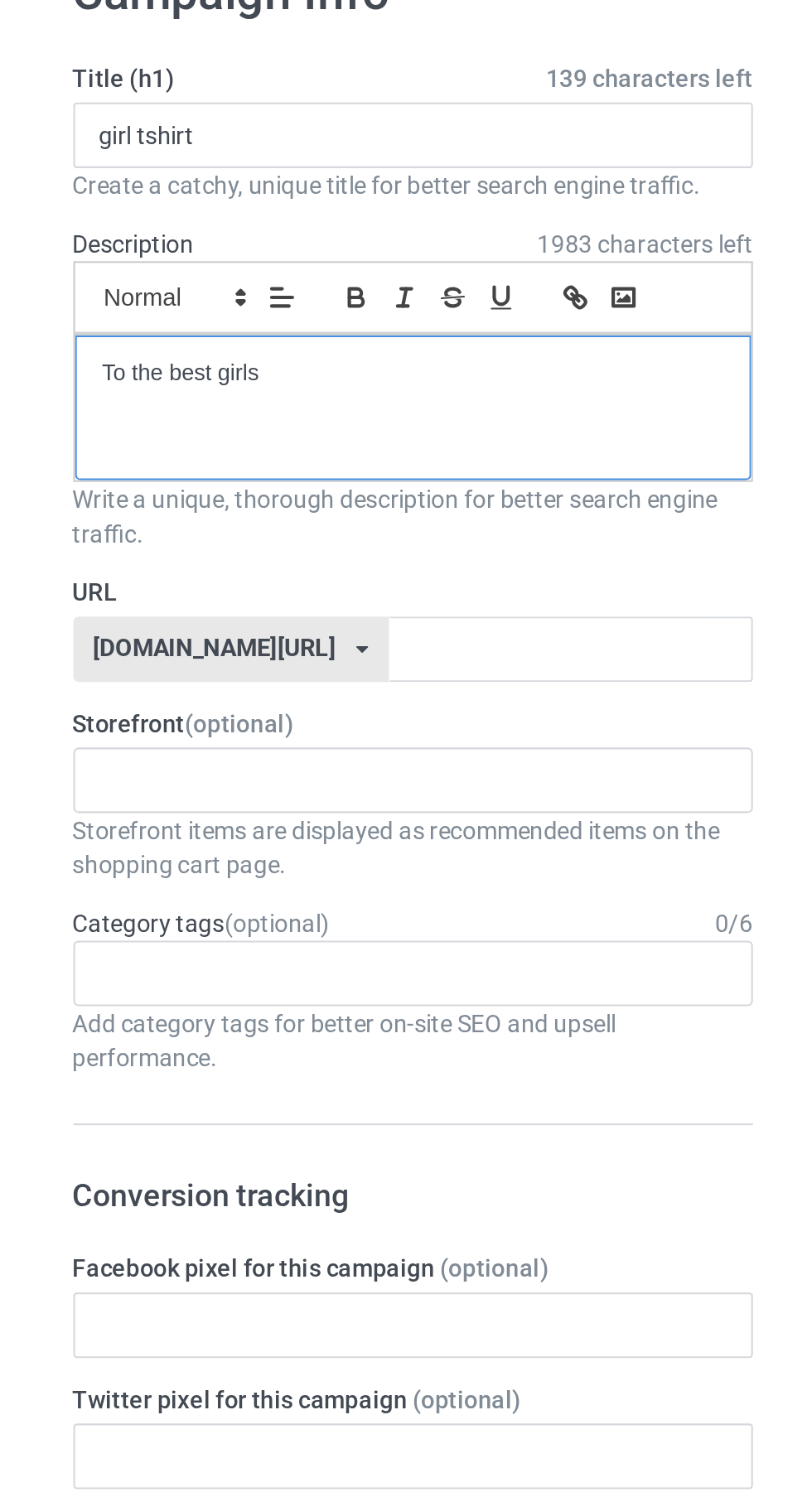
click at [138, 279] on p "To the best girls" at bounding box center [269, 280] width 298 height 16
click at [123, 279] on p "To the best girls" at bounding box center [269, 280] width 298 height 16
click at [132, 285] on p "To the best girls" at bounding box center [269, 280] width 298 height 16
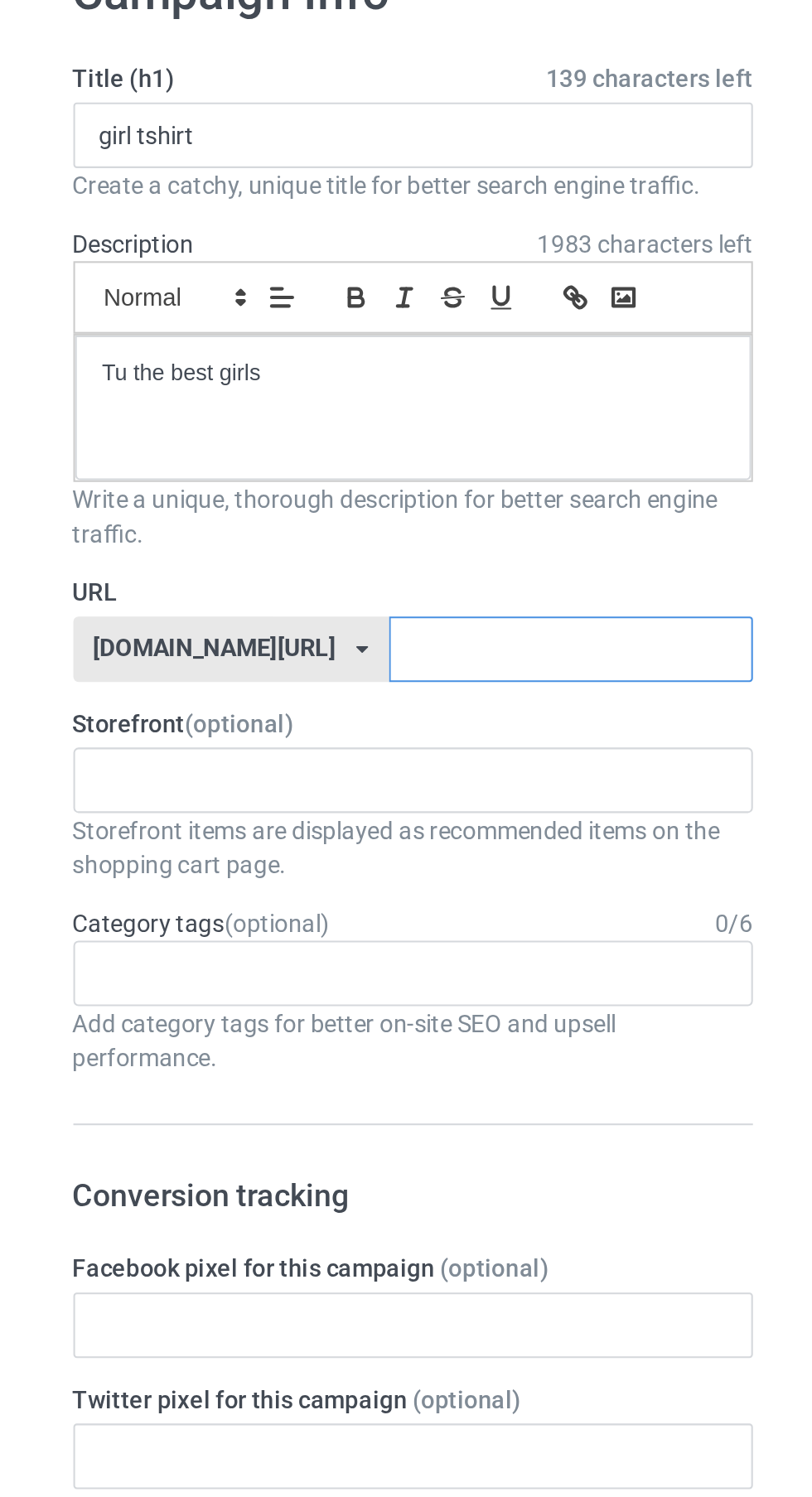
click at [259, 413] on input "text" at bounding box center [346, 412] width 174 height 31
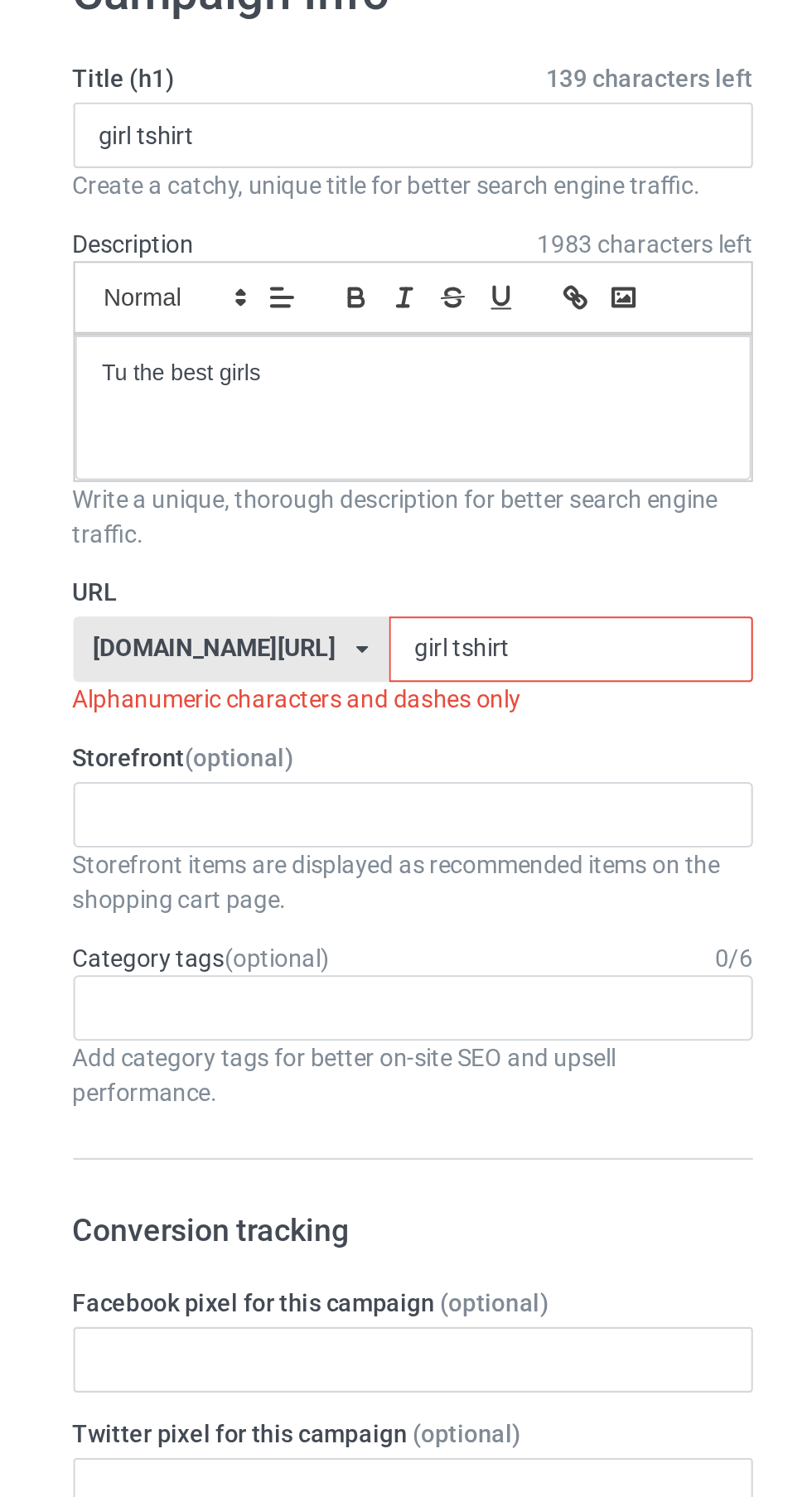
click at [259, 408] on input "girl tshirt" at bounding box center [346, 412] width 174 height 31
click at [282, 410] on input "girltshirt" at bounding box center [346, 412] width 174 height 31
type input "g"
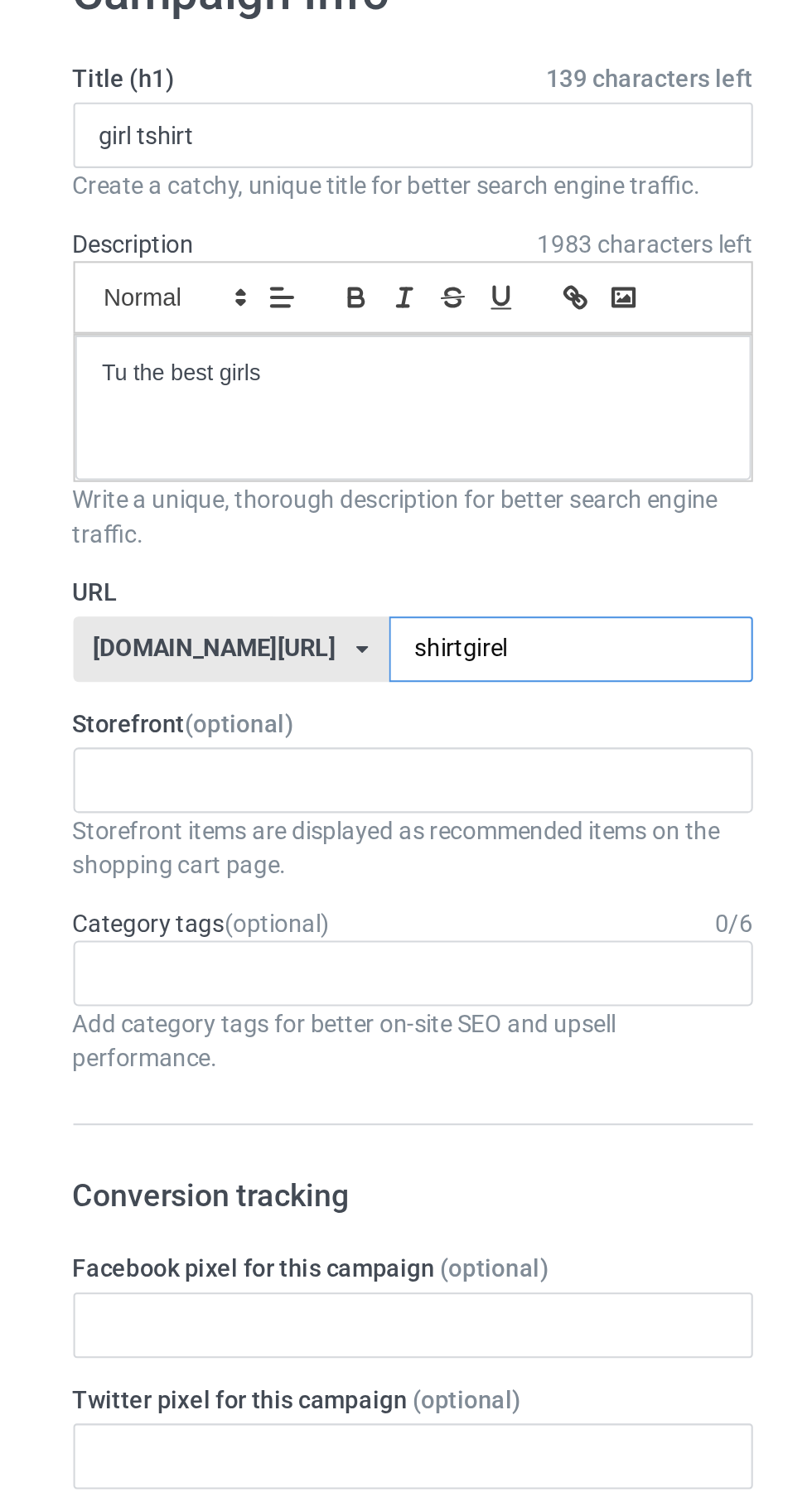
type input "shirtgirel"
click at [166, 564] on div "Age > [DEMOGRAPHIC_DATA] > 1 Age > [DEMOGRAPHIC_DATA] Months > 1 Month Age > [D…" at bounding box center [269, 568] width 326 height 31
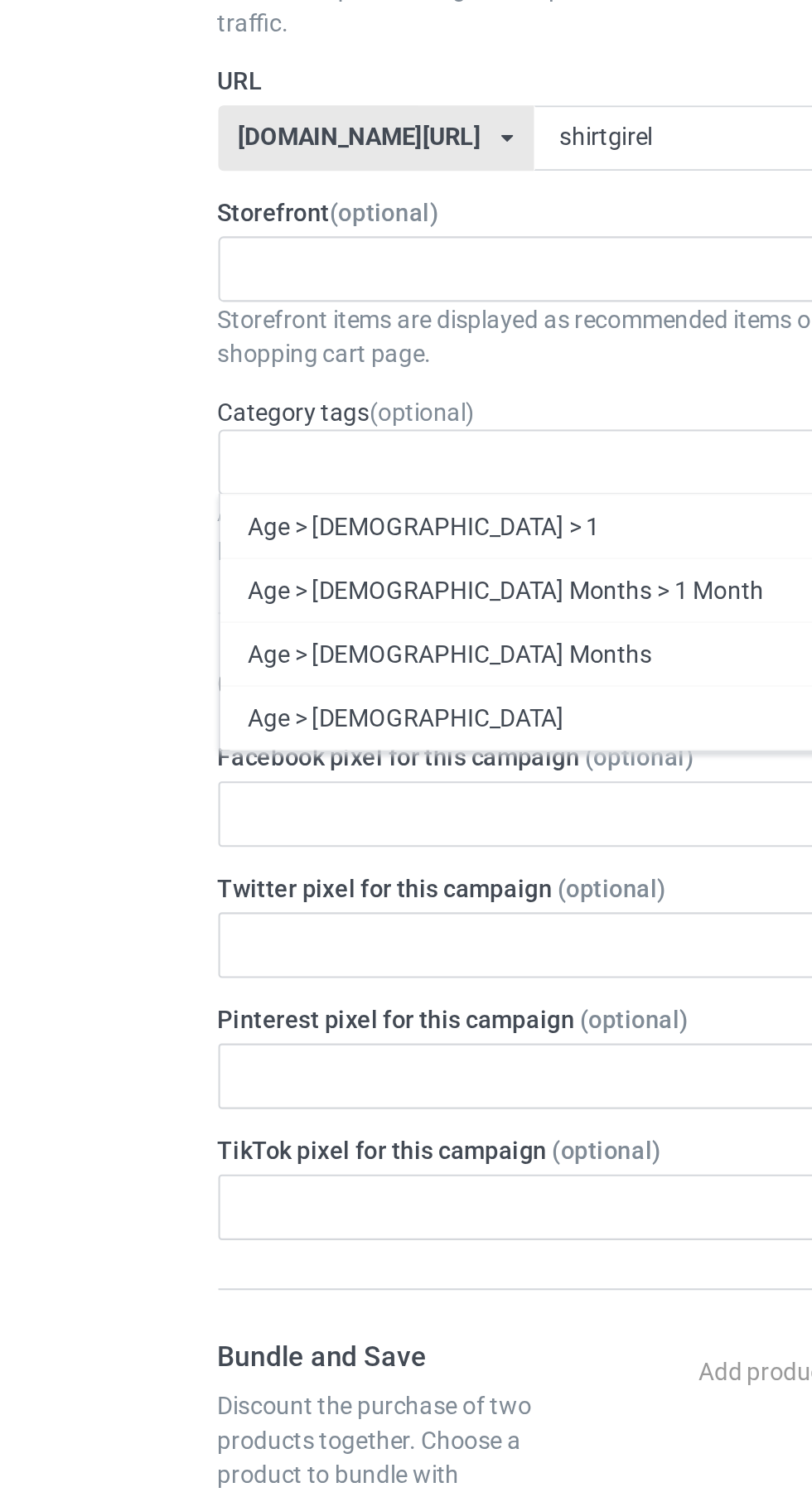
click at [207, 630] on div "Age > [DEMOGRAPHIC_DATA] Months > 1 Month" at bounding box center [269, 628] width 324 height 30
click at [175, 604] on div "Age > [DEMOGRAPHIC_DATA] > 1" at bounding box center [269, 598] width 324 height 30
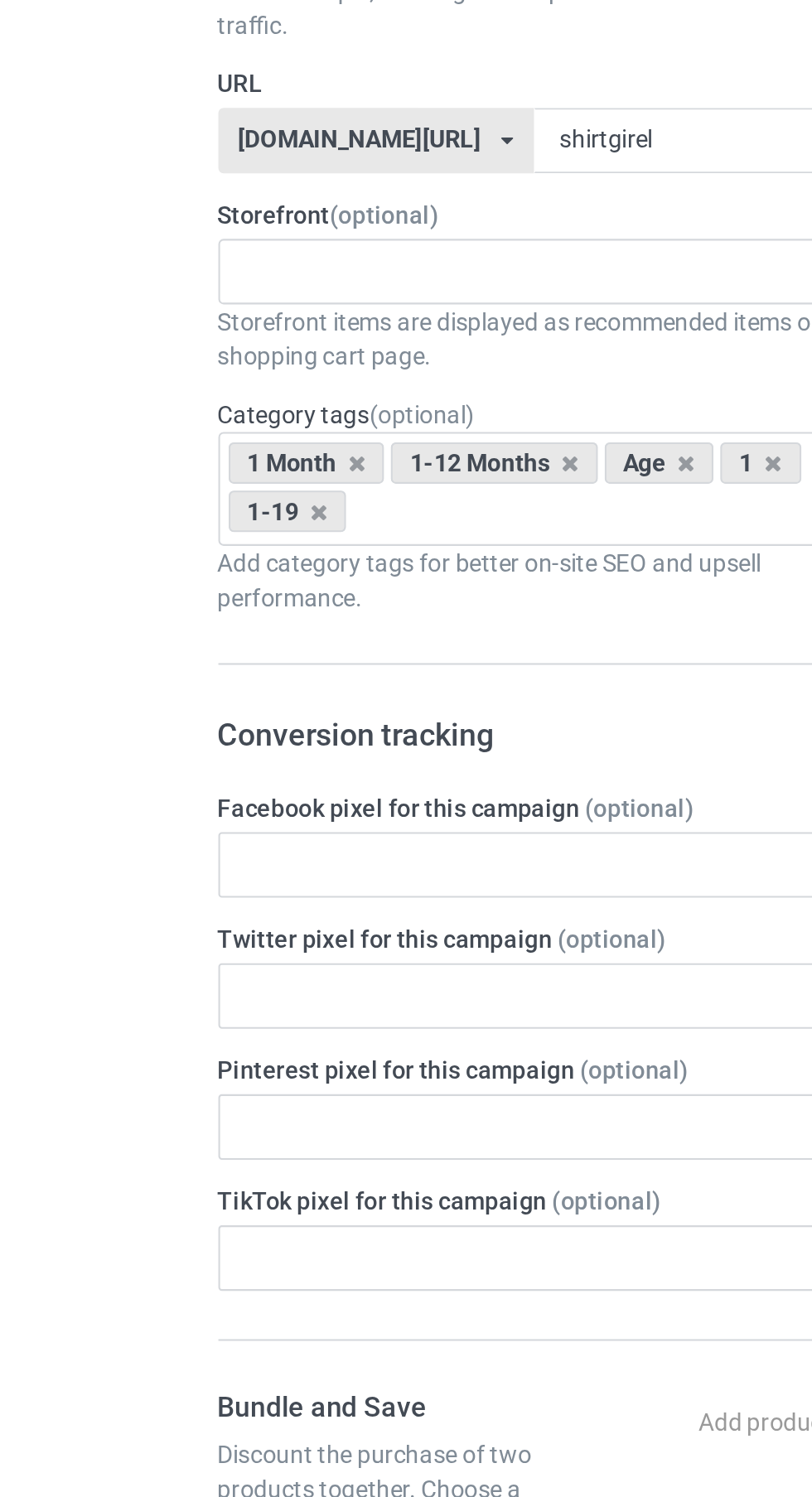
click at [174, 567] on icon at bounding box center [172, 567] width 8 height 11
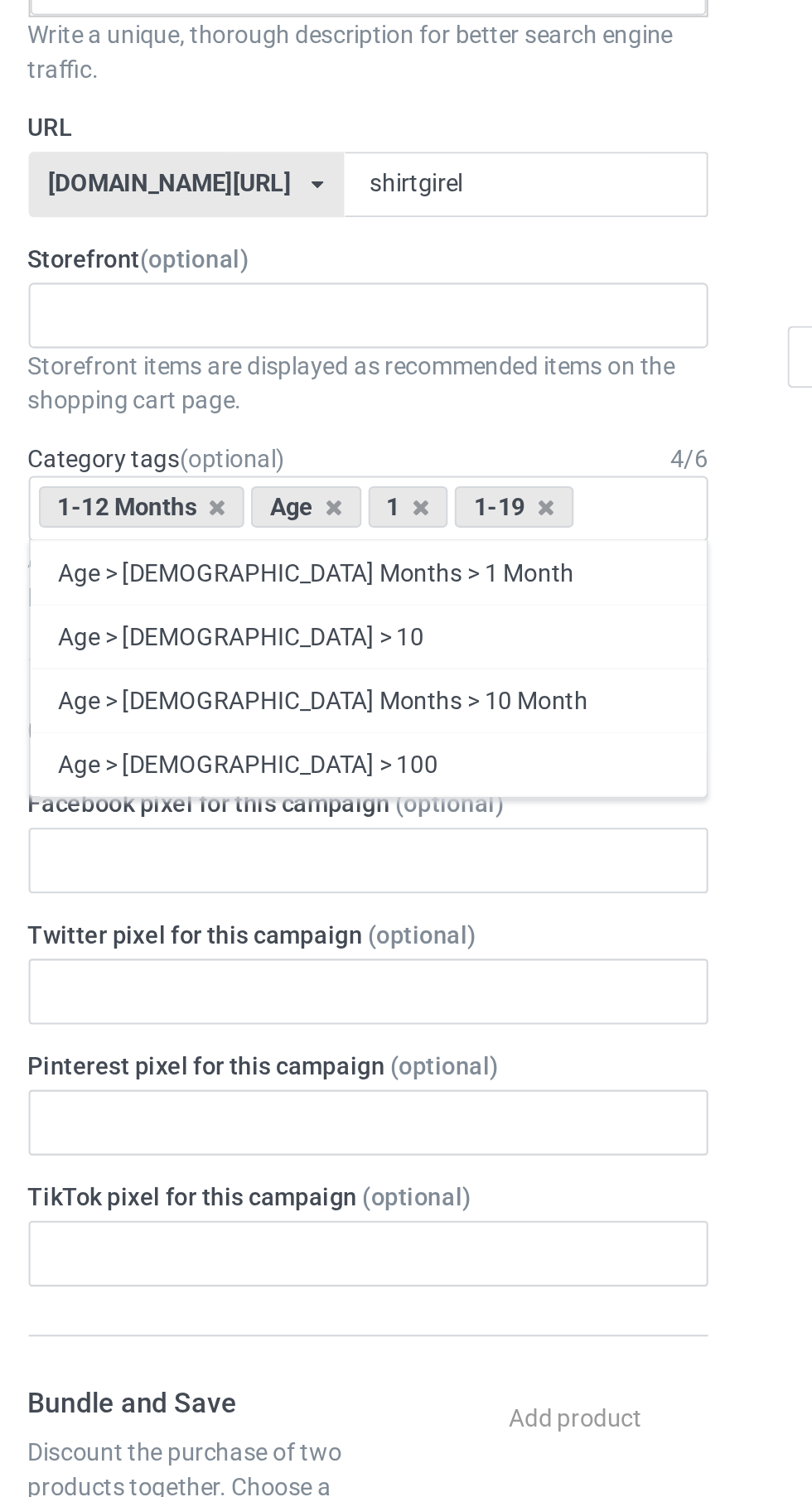
click at [357, 528] on form "Title (h1) 139 characters left girl tshirt Create a catchy, unique title for be…" at bounding box center [269, 973] width 326 height 1685
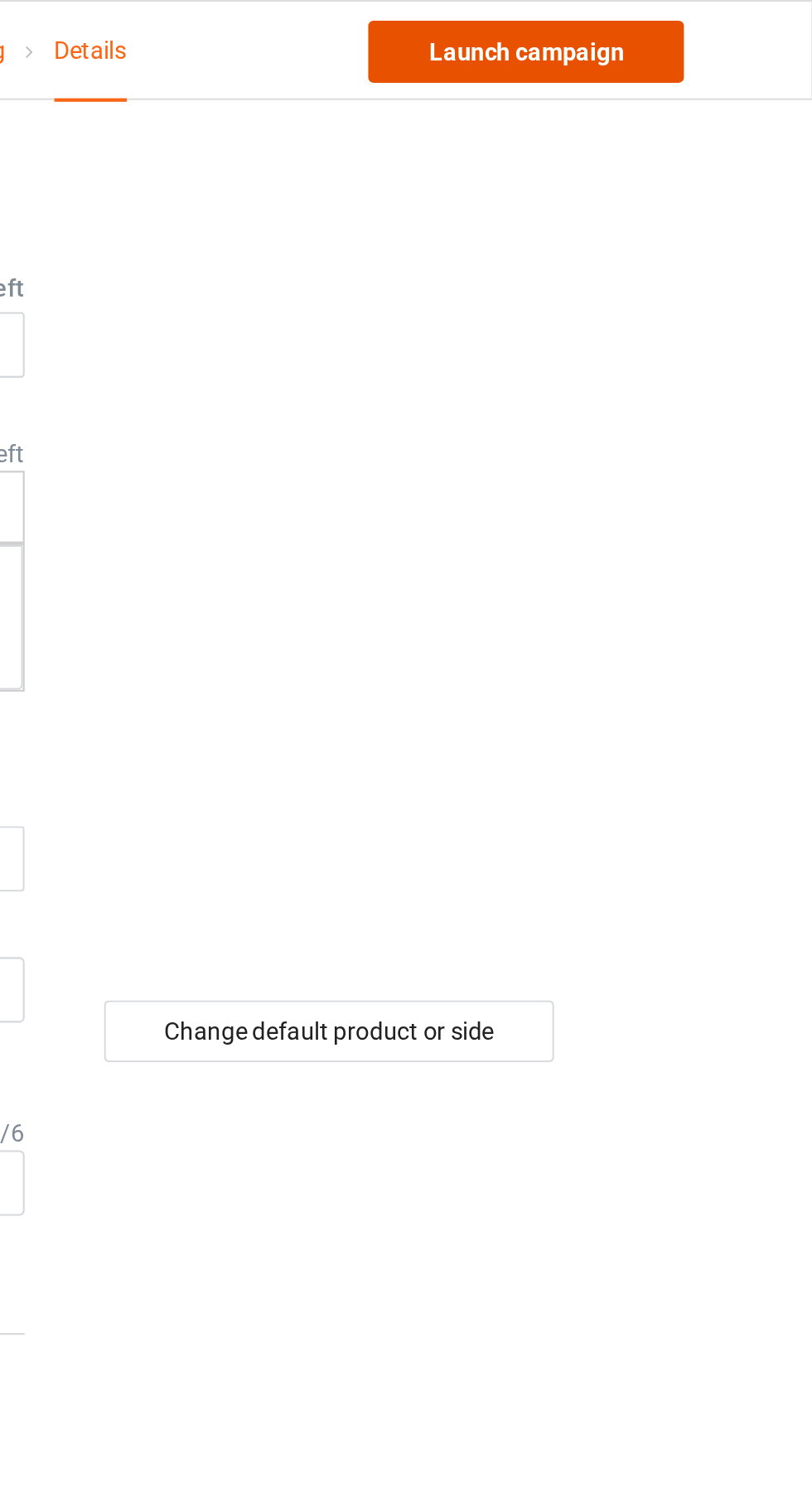
click at [663, 23] on link "Launch campaign" at bounding box center [673, 24] width 152 height 29
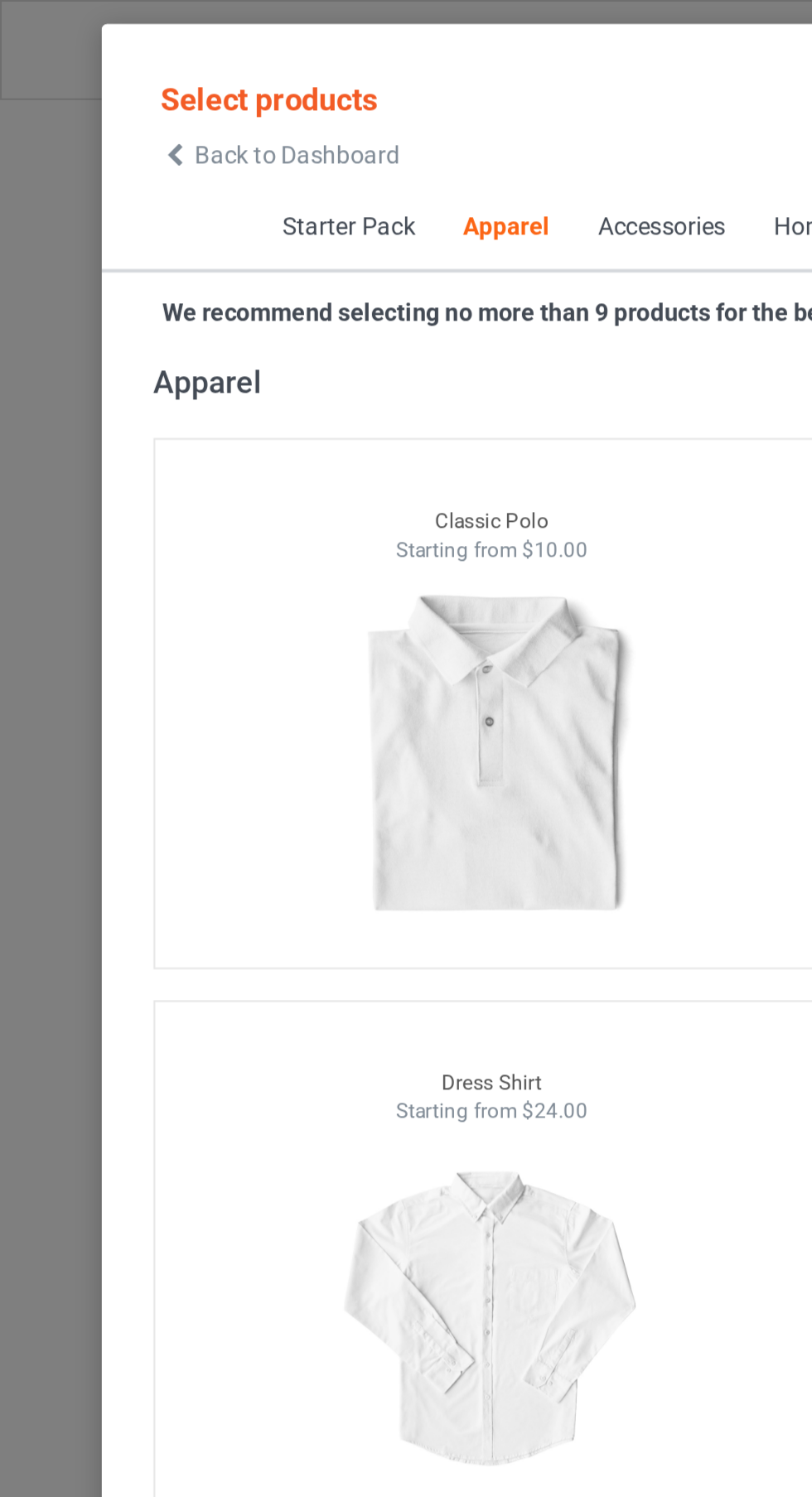
click at [83, 73] on icon at bounding box center [84, 74] width 14 height 12
